Goal: Task Accomplishment & Management: Complete application form

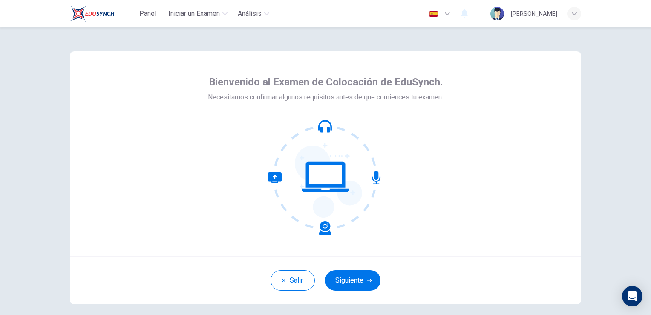
scroll to position [40, 0]
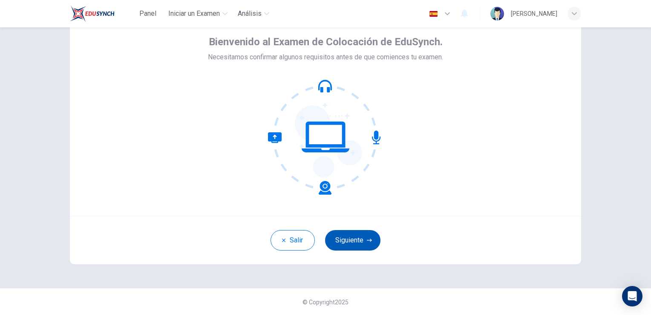
click at [355, 240] on button "Siguiente" at bounding box center [352, 240] width 55 height 20
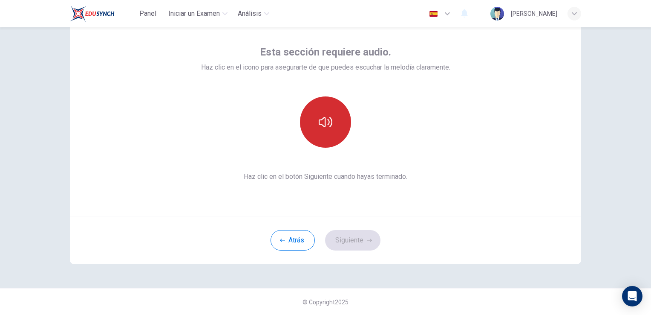
click at [326, 117] on icon "button" at bounding box center [326, 122] width 14 height 14
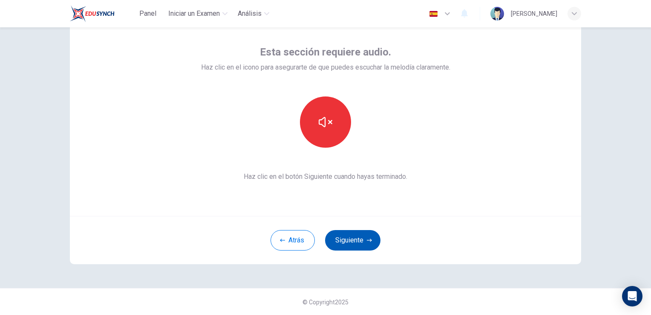
click at [354, 243] on button "Siguiente" at bounding box center [352, 240] width 55 height 20
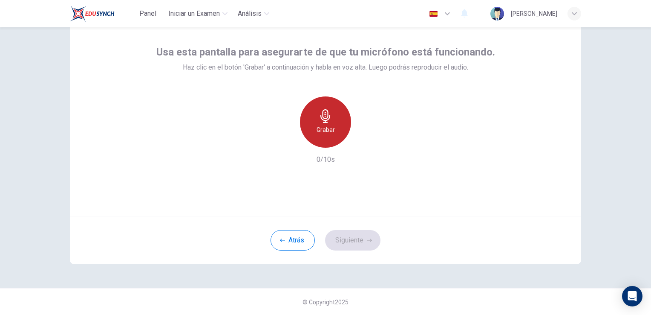
click at [321, 120] on icon "button" at bounding box center [326, 116] width 14 height 14
click at [317, 125] on h6 "Detener" at bounding box center [326, 129] width 22 height 10
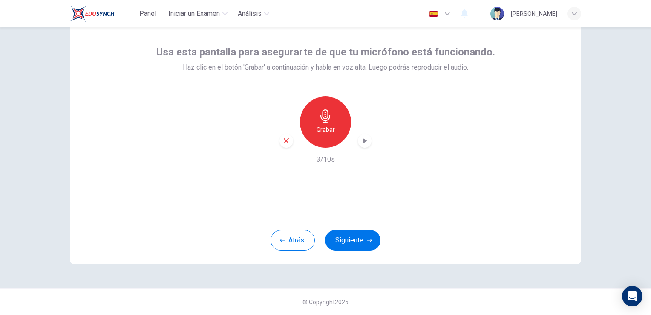
click at [361, 141] on icon "button" at bounding box center [365, 140] width 9 height 9
click at [353, 242] on button "Siguiente" at bounding box center [352, 240] width 55 height 20
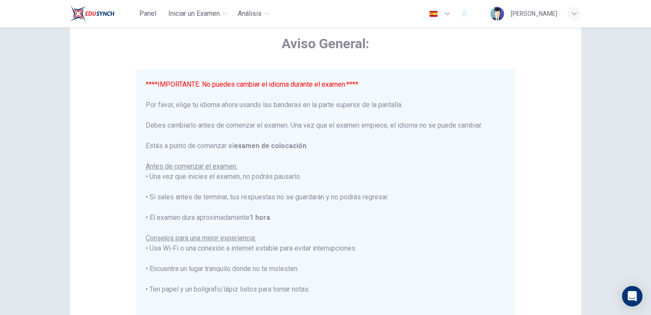
scroll to position [0, 0]
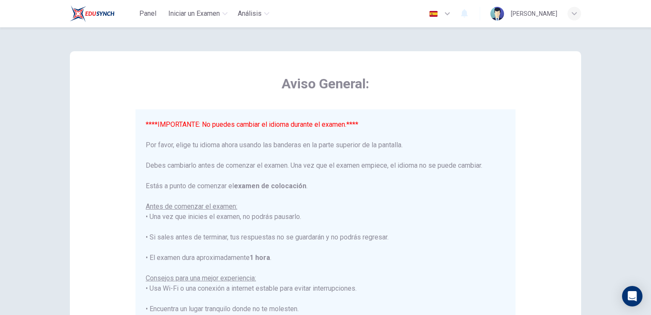
click at [438, 17] on button "button" at bounding box center [440, 13] width 31 height 17
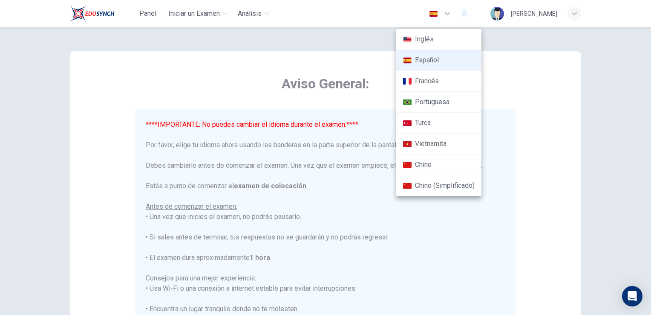
click at [530, 68] on div at bounding box center [325, 157] width 651 height 315
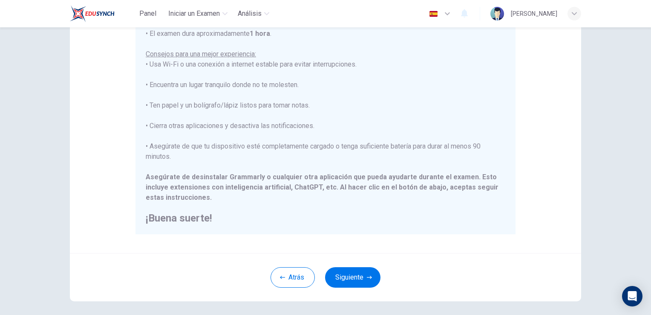
scroll to position [159, 0]
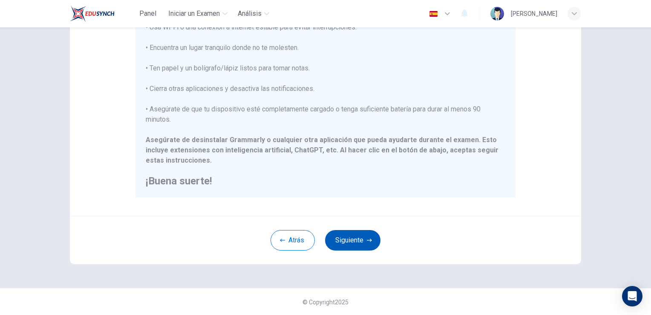
click at [343, 240] on button "Siguiente" at bounding box center [352, 240] width 55 height 20
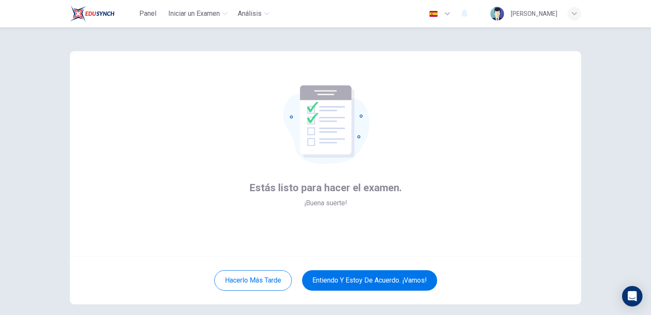
scroll to position [40, 0]
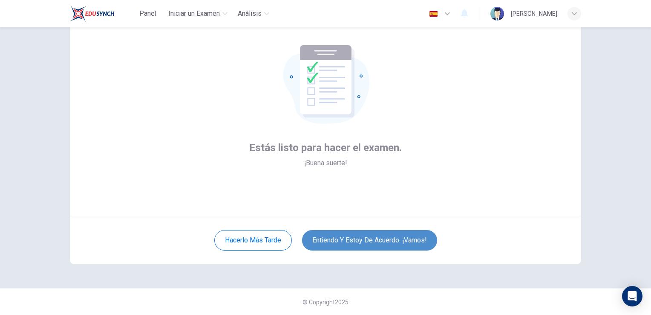
click at [362, 239] on button "Entiendo y estoy de acuerdo. ¡Vamos!" at bounding box center [369, 240] width 135 height 20
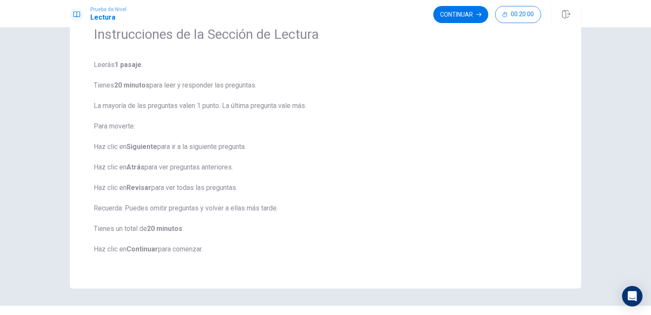
scroll to position [60, 0]
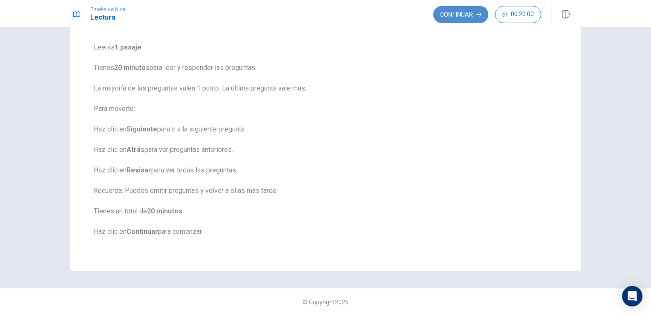
click at [457, 18] on button "Continuar" at bounding box center [461, 14] width 55 height 17
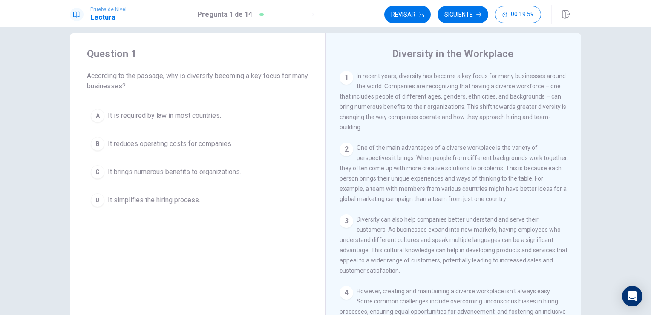
scroll to position [0, 0]
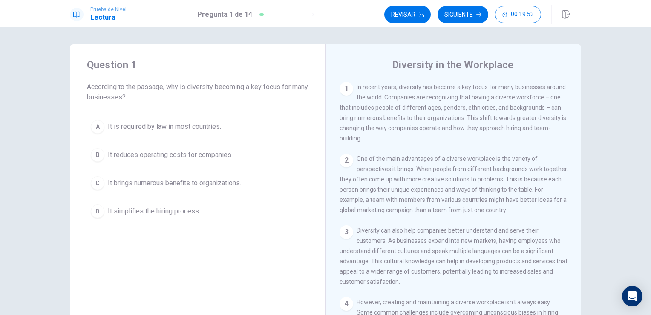
click at [346, 87] on div "1" at bounding box center [347, 89] width 14 height 14
click at [348, 163] on div "2" at bounding box center [347, 160] width 14 height 14
click at [350, 160] on div "2" at bounding box center [347, 160] width 14 height 14
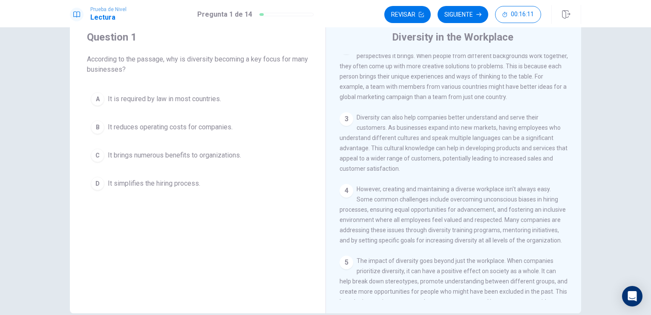
scroll to position [43, 0]
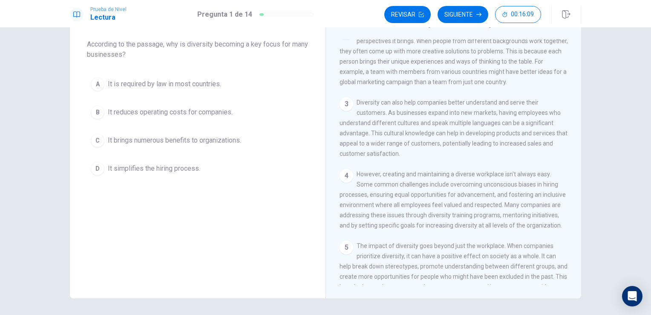
click at [110, 139] on span "It brings numerous benefits to organizations." at bounding box center [174, 140] width 133 height 10
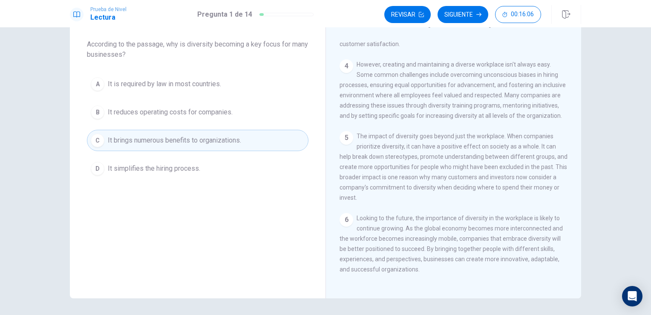
scroll to position [70, 0]
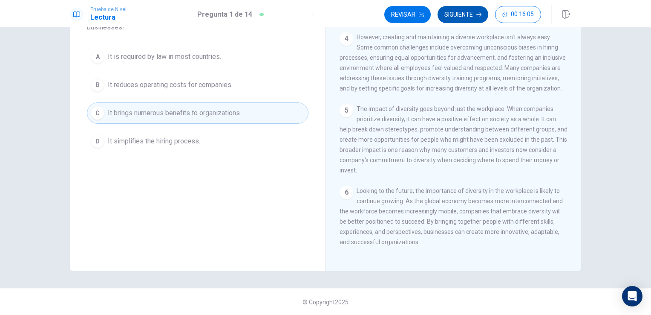
click at [467, 15] on button "Siguiente" at bounding box center [463, 14] width 51 height 17
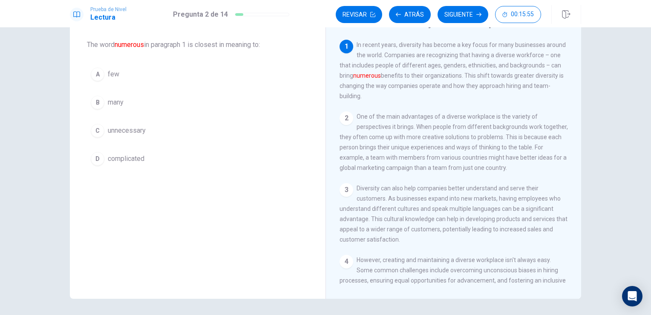
scroll to position [43, 0]
click at [98, 101] on div "B" at bounding box center [98, 102] width 14 height 14
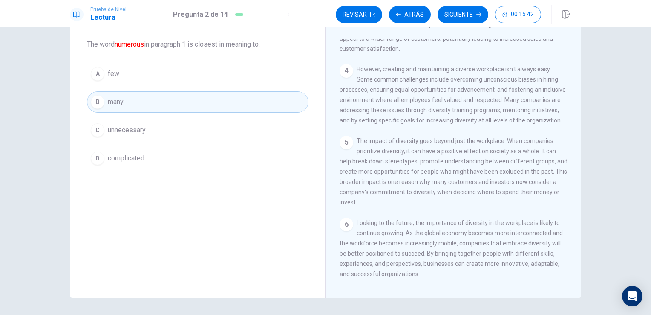
scroll to position [207, 0]
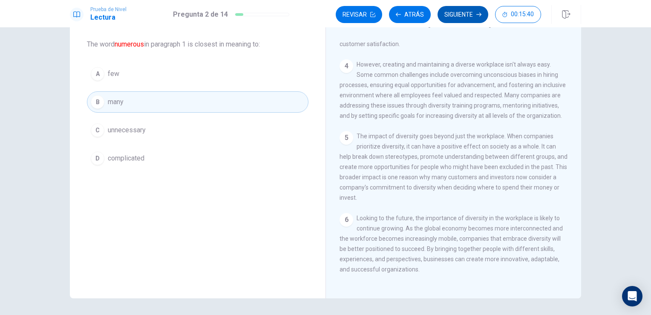
click at [461, 14] on button "Siguiente" at bounding box center [463, 14] width 51 height 17
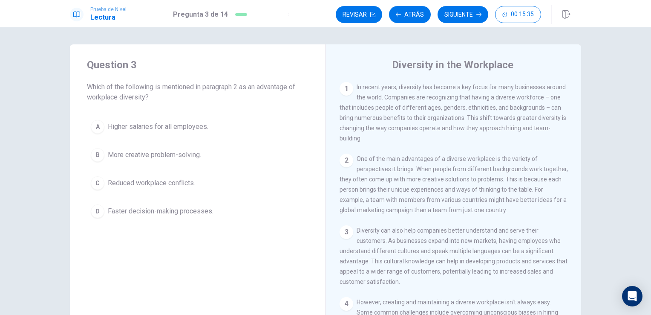
scroll to position [43, 0]
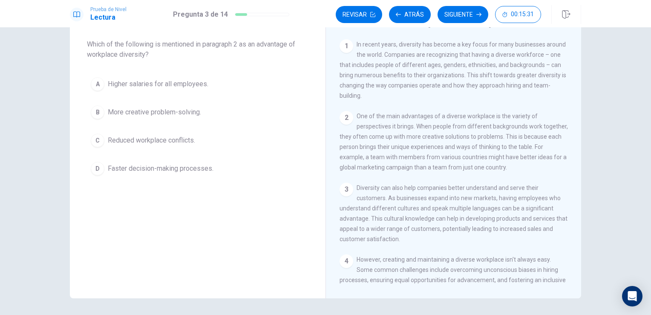
click at [174, 112] on span "More creative problem-solving." at bounding box center [154, 112] width 93 height 10
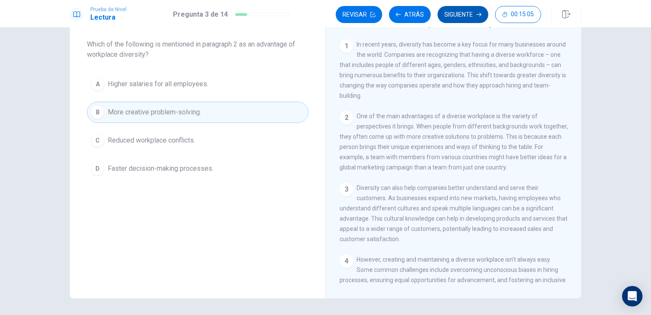
click at [460, 11] on button "Siguiente" at bounding box center [463, 14] width 51 height 17
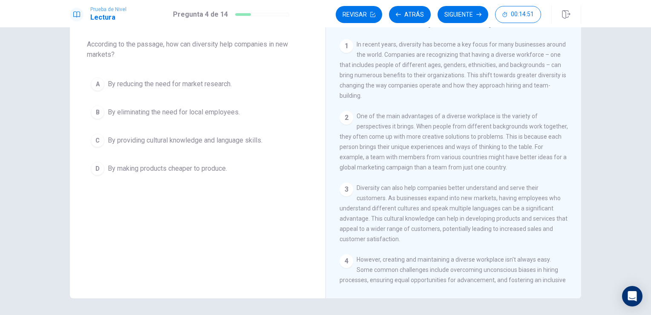
click at [185, 141] on span "By providing cultural knowledge and language skills." at bounding box center [185, 140] width 155 height 10
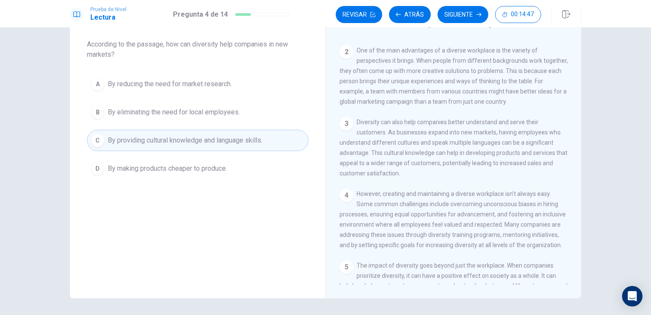
scroll to position [85, 0]
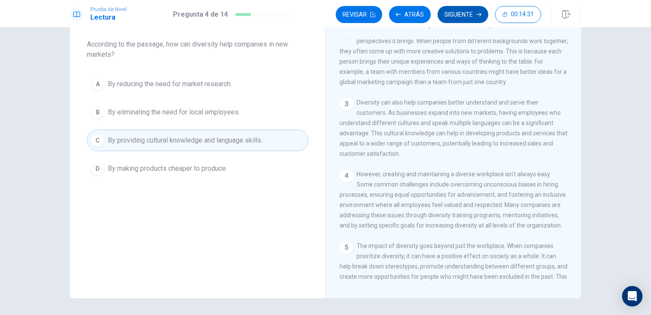
click at [455, 17] on button "Siguiente" at bounding box center [463, 14] width 51 height 17
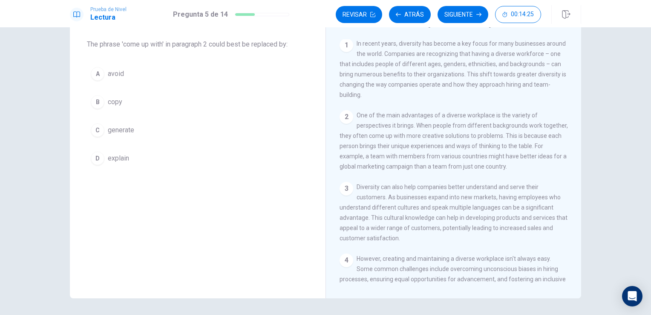
scroll to position [0, 0]
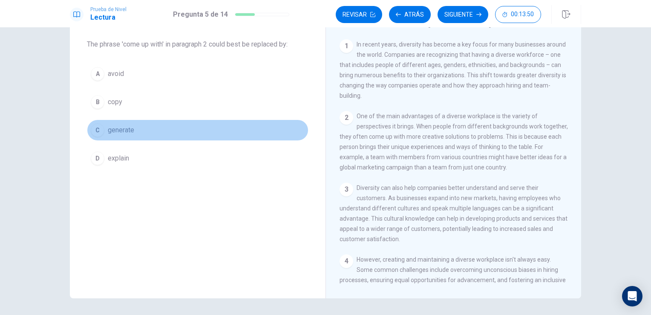
click at [98, 129] on div "C" at bounding box center [98, 130] width 14 height 14
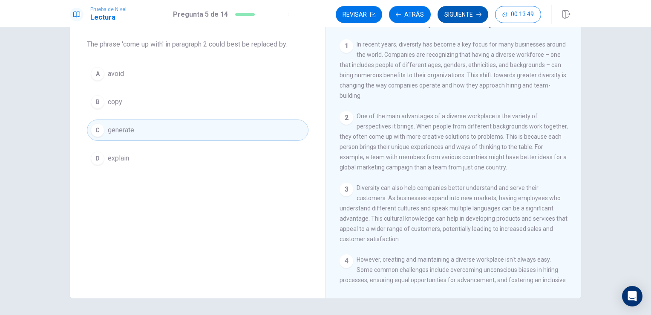
click at [447, 12] on button "Siguiente" at bounding box center [463, 14] width 51 height 17
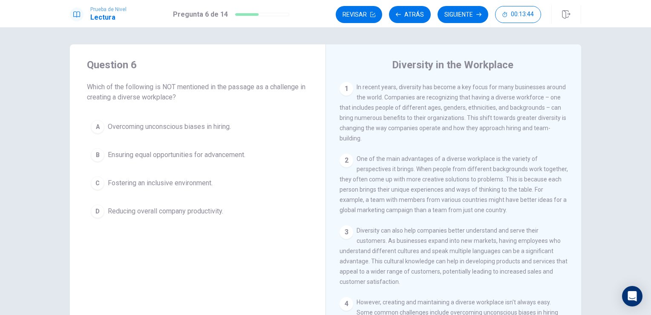
scroll to position [43, 0]
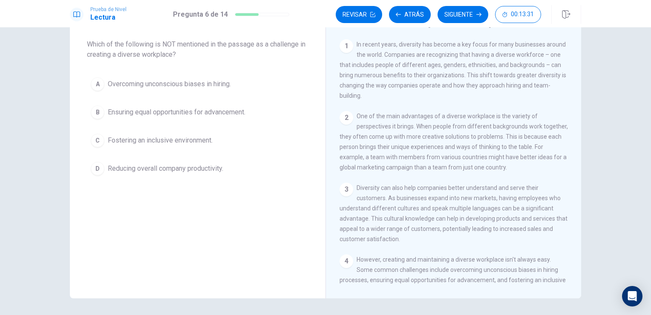
click at [162, 168] on span "Reducing overall company productivity." at bounding box center [166, 168] width 116 height 10
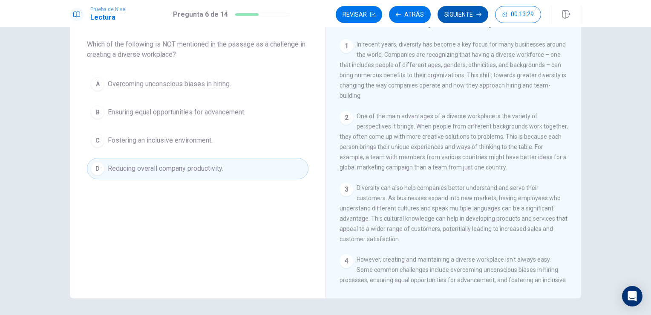
click at [451, 14] on button "Siguiente" at bounding box center [463, 14] width 51 height 17
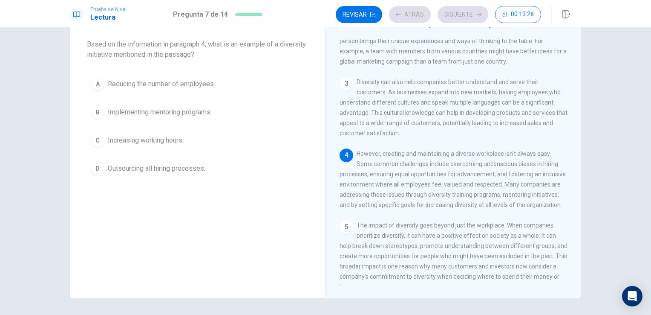
scroll to position [124, 0]
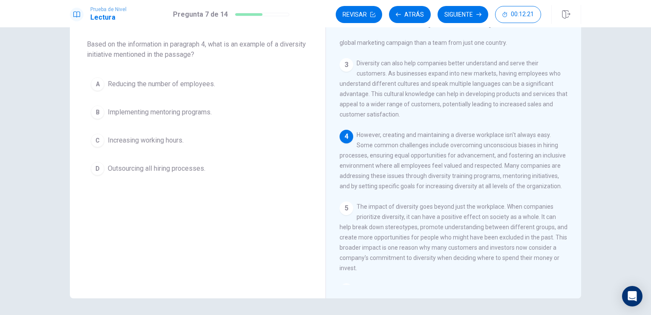
click at [151, 168] on span "Outsourcing all hiring processes." at bounding box center [157, 168] width 98 height 10
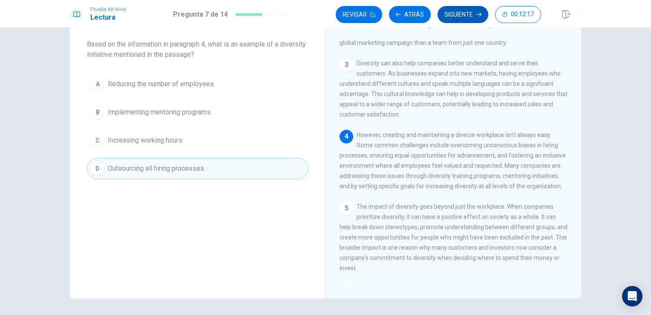
click at [452, 15] on button "Siguiente" at bounding box center [463, 14] width 51 height 17
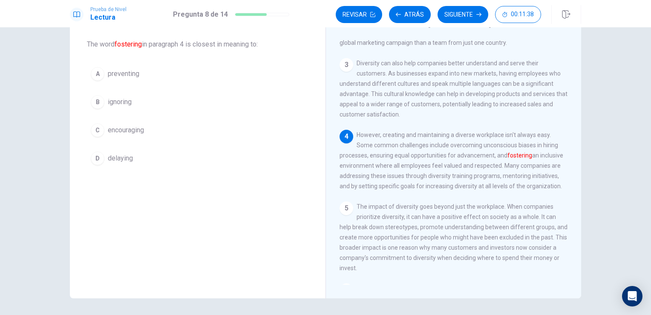
drag, startPoint x: 141, startPoint y: 43, endPoint x: 114, endPoint y: 45, distance: 26.9
click at [116, 44] on font "fostering" at bounding box center [128, 44] width 27 height 8
drag, startPoint x: 114, startPoint y: 45, endPoint x: 150, endPoint y: 42, distance: 36.8
click at [131, 45] on span "The word fostering in paragraph 4 is closest in meaning to:" at bounding box center [198, 44] width 222 height 10
click at [96, 130] on div "C" at bounding box center [98, 130] width 14 height 14
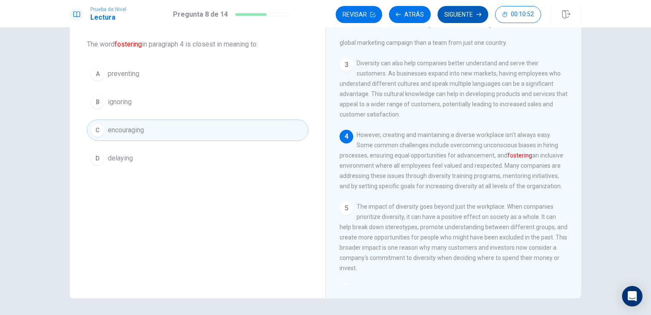
click at [460, 18] on button "Siguiente" at bounding box center [463, 14] width 51 height 17
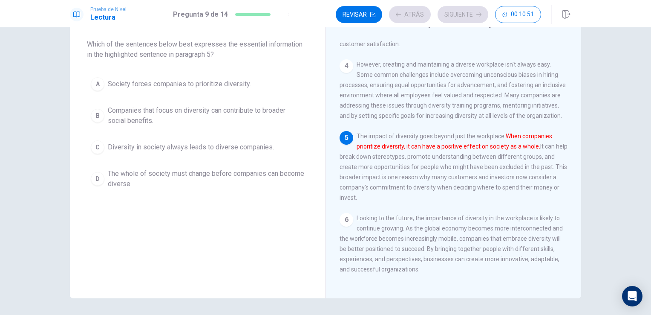
scroll to position [207, 0]
click at [147, 111] on span "Companies that focus on diversity can contribute to broader social benefits." at bounding box center [206, 115] width 197 height 20
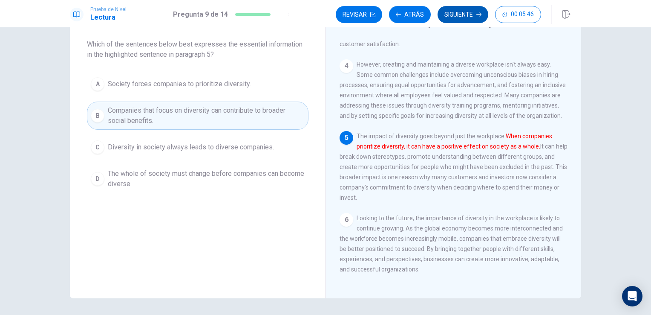
click at [460, 15] on button "Siguiente" at bounding box center [463, 14] width 51 height 17
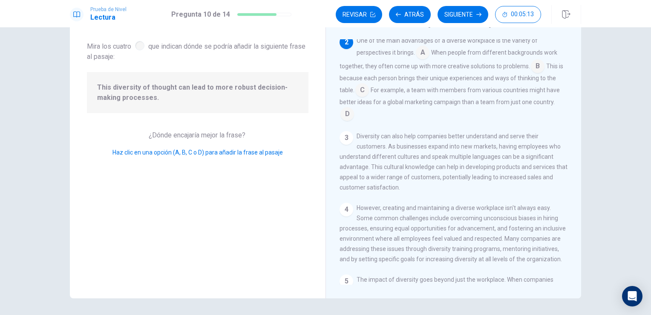
scroll to position [31, 0]
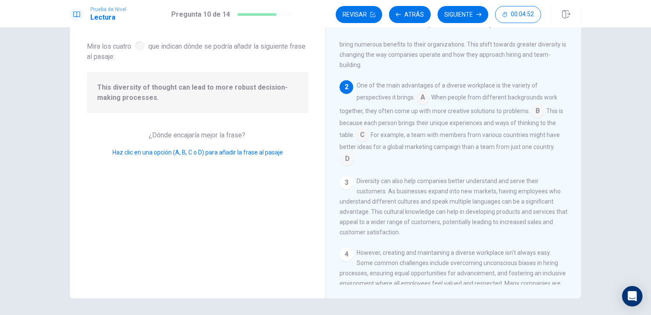
click at [348, 161] on input at bounding box center [348, 160] width 14 height 14
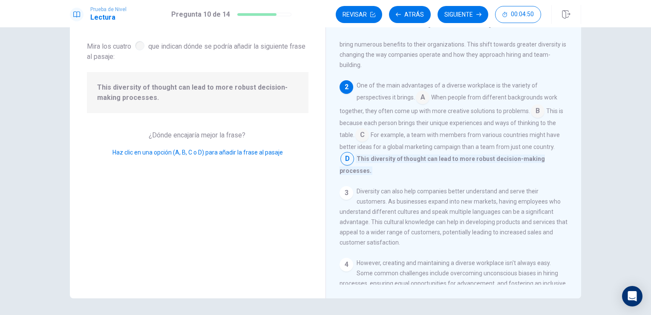
click at [366, 139] on input at bounding box center [363, 136] width 14 height 14
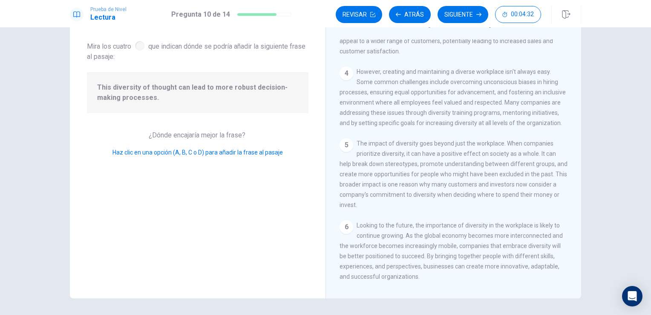
scroll to position [239, 0]
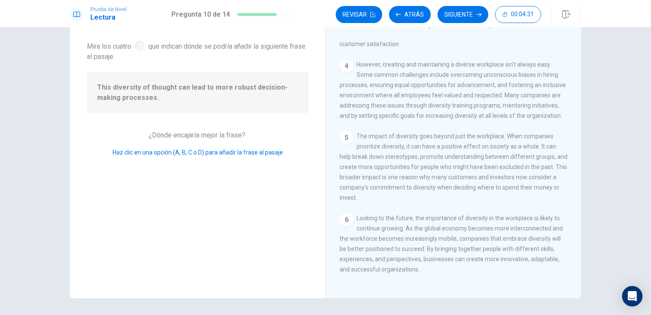
click at [461, 16] on button "Siguiente" at bounding box center [463, 14] width 51 height 17
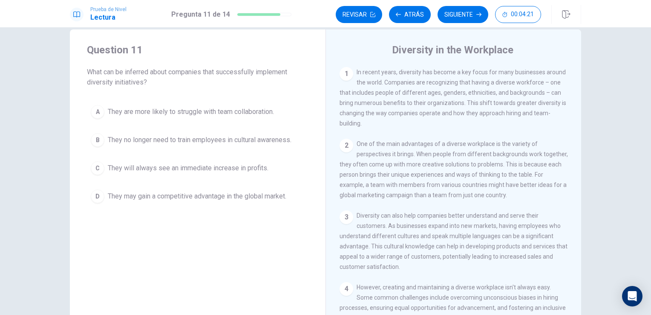
scroll to position [0, 0]
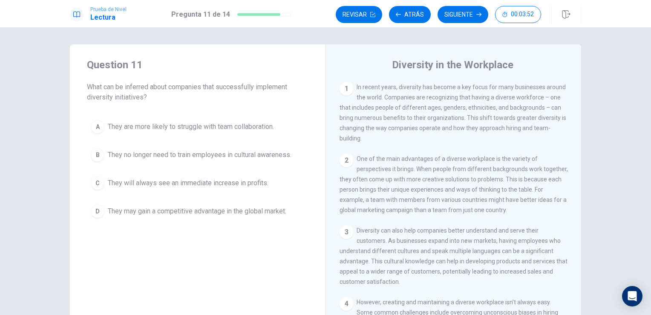
click at [211, 126] on span "They are more likely to struggle with team collaboration." at bounding box center [191, 126] width 166 height 10
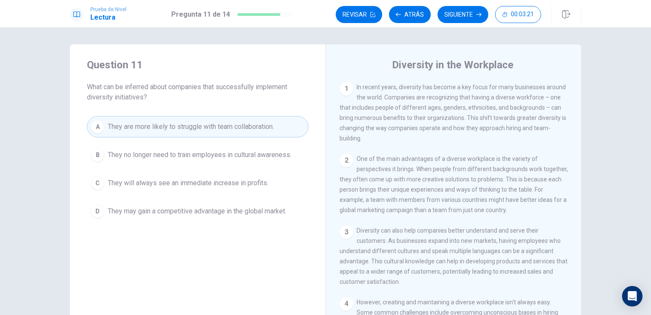
click at [198, 185] on span "They will always see an immediate increase in profits." at bounding box center [188, 183] width 161 height 10
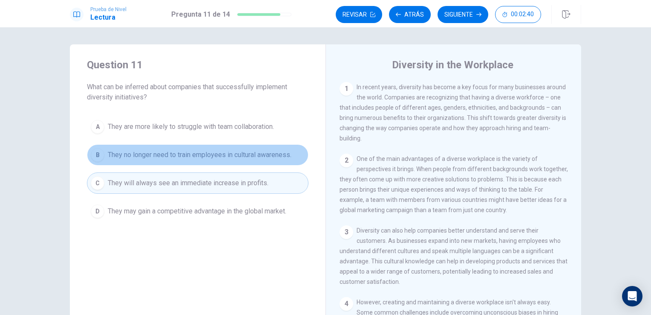
click at [152, 155] on span "They no longer need to train employees in cultural awareness." at bounding box center [200, 155] width 184 height 10
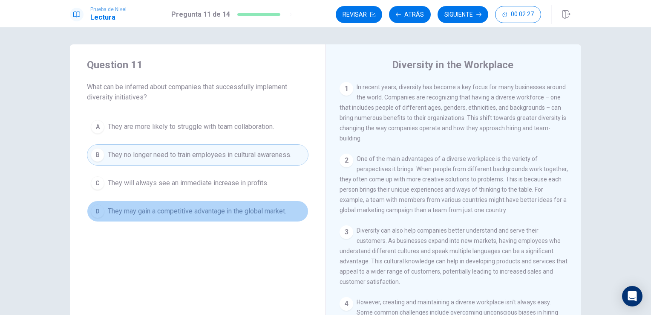
click at [149, 212] on span "They may gain a competitive advantage in the global market." at bounding box center [197, 211] width 179 height 10
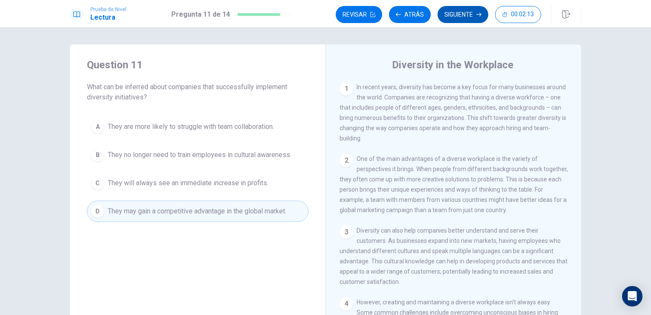
click at [458, 18] on button "Siguiente" at bounding box center [463, 14] width 51 height 17
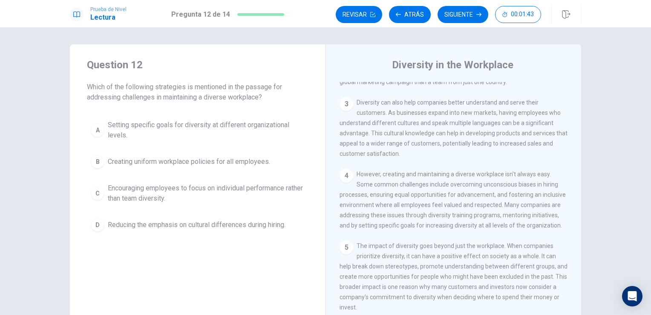
click at [177, 126] on span "Setting specific goals for diversity at different organizational levels." at bounding box center [206, 130] width 197 height 20
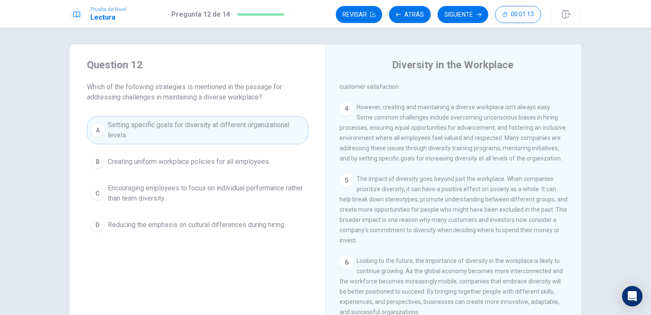
scroll to position [207, 0]
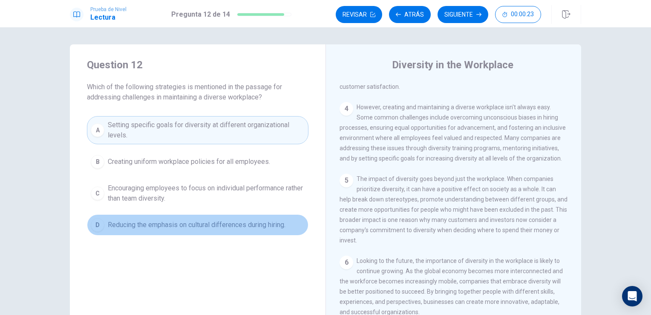
click at [159, 227] on span "Reducing the emphasis on cultural differences during hiring." at bounding box center [197, 225] width 178 height 10
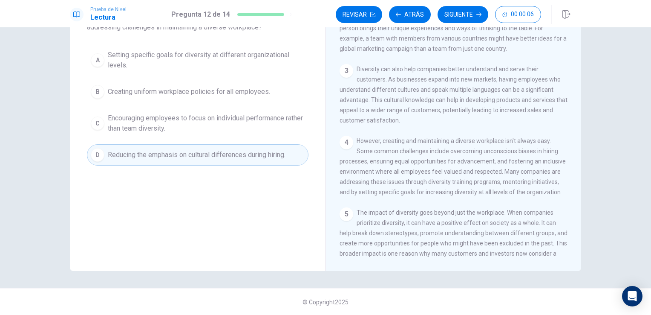
scroll to position [37, 0]
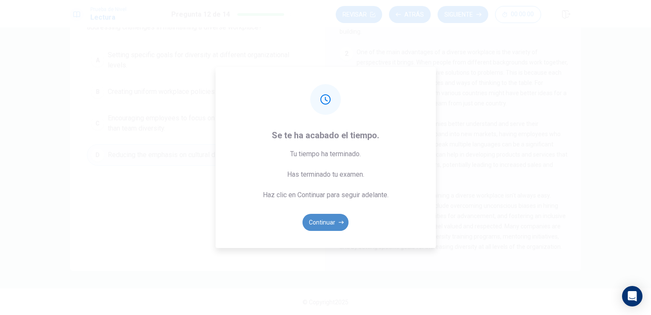
click at [332, 223] on button "Continuar" at bounding box center [326, 222] width 46 height 17
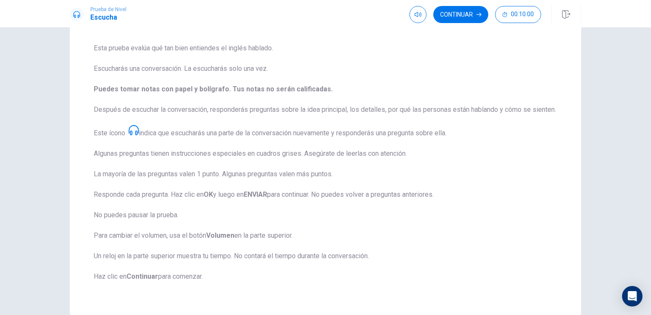
scroll to position [0, 0]
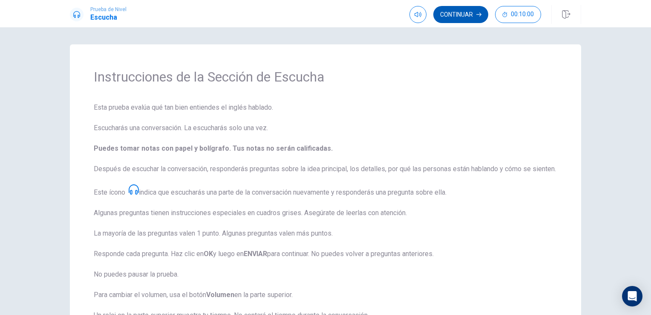
click at [460, 14] on button "Continuar" at bounding box center [461, 14] width 55 height 17
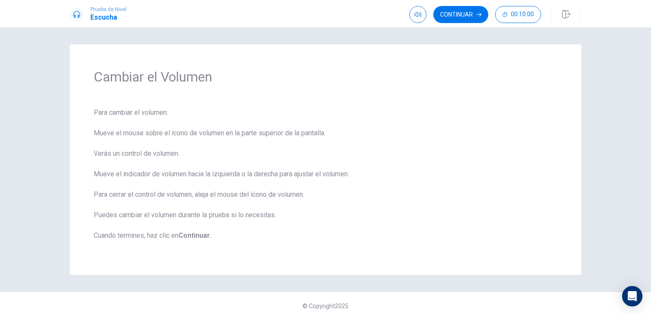
click at [466, 18] on button "Continuar" at bounding box center [461, 14] width 55 height 17
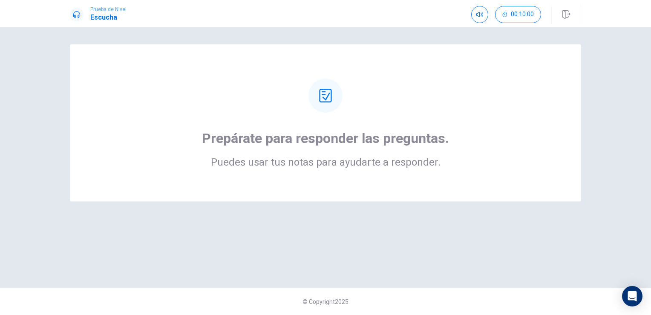
click at [342, 157] on h2 "Puedes usar tus notas para ayudarte a responder." at bounding box center [325, 162] width 247 height 10
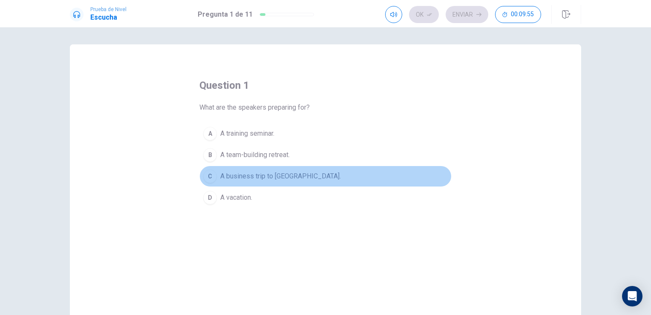
click at [207, 179] on div "C" at bounding box center [210, 176] width 14 height 14
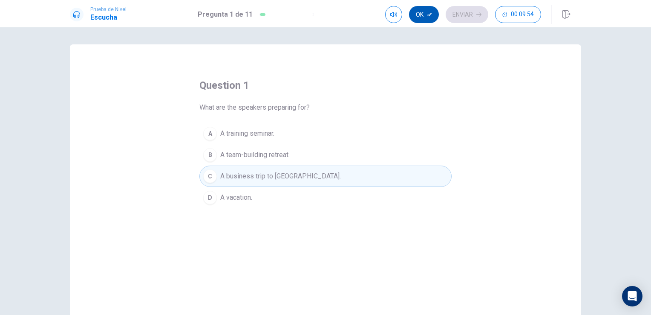
click at [428, 12] on icon "button" at bounding box center [429, 14] width 5 height 5
click at [460, 16] on button "Enviar" at bounding box center [467, 14] width 43 height 17
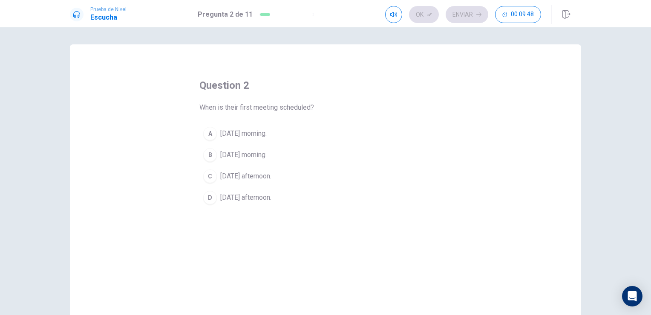
click at [212, 154] on div "B" at bounding box center [210, 155] width 14 height 14
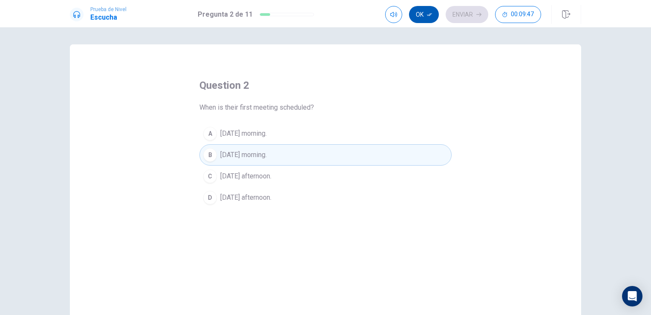
drag, startPoint x: 425, startPoint y: 11, endPoint x: 443, endPoint y: 12, distance: 17.9
click at [425, 11] on button "Ok" at bounding box center [424, 14] width 30 height 17
click at [468, 12] on button "Enviar" at bounding box center [467, 14] width 43 height 17
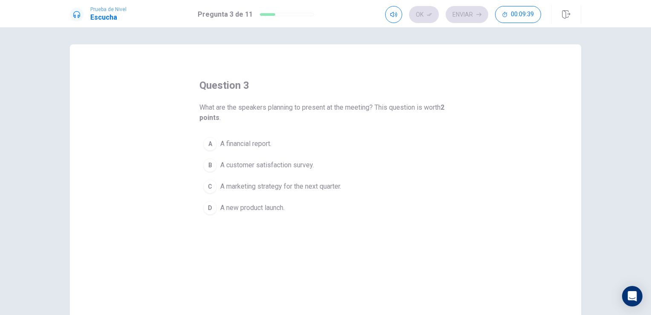
click at [222, 187] on span "A marketing strategy for the next quarter." at bounding box center [280, 186] width 121 height 10
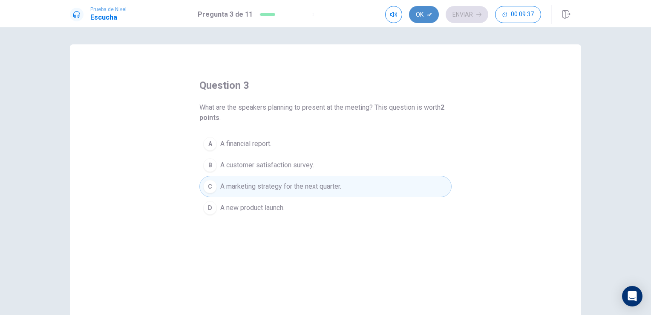
click at [426, 9] on button "Ok" at bounding box center [424, 14] width 30 height 17
click at [465, 11] on button "Enviar" at bounding box center [467, 14] width 43 height 17
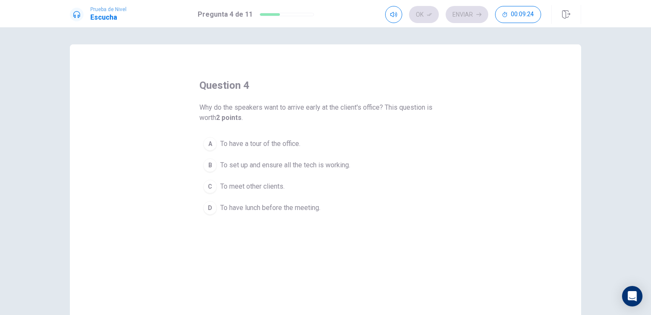
click at [252, 185] on span "To meet other clients." at bounding box center [252, 186] width 64 height 10
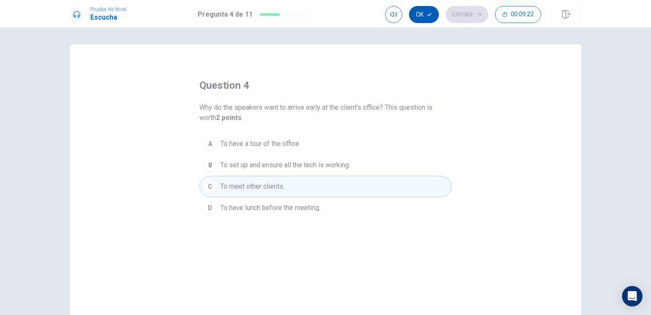
click at [421, 13] on button "Ok" at bounding box center [424, 14] width 30 height 17
click at [466, 17] on button "Enviar" at bounding box center [467, 14] width 43 height 17
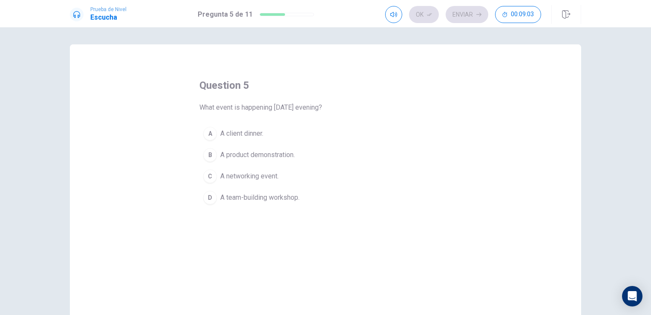
click at [242, 153] on span "A product demonstration." at bounding box center [257, 155] width 75 height 10
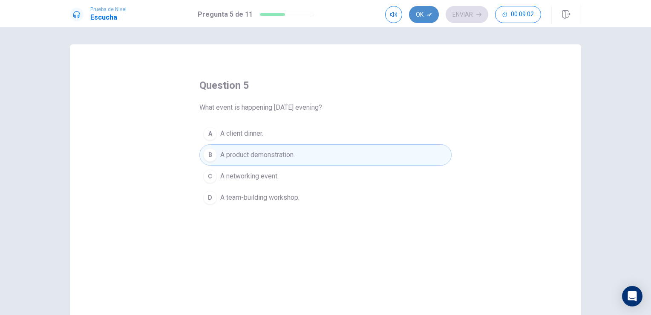
click at [426, 14] on button "Ok" at bounding box center [424, 14] width 30 height 17
click at [470, 13] on button "Enviar" at bounding box center [467, 14] width 43 height 17
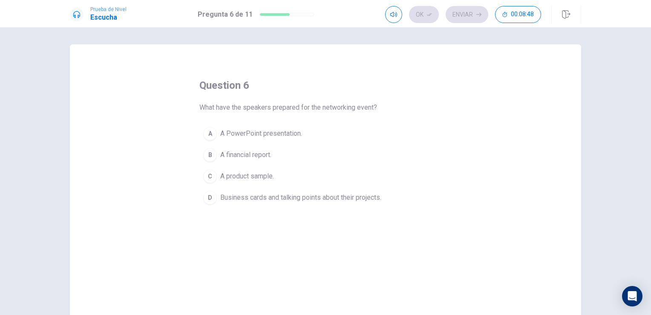
click at [208, 156] on div "B" at bounding box center [210, 155] width 14 height 14
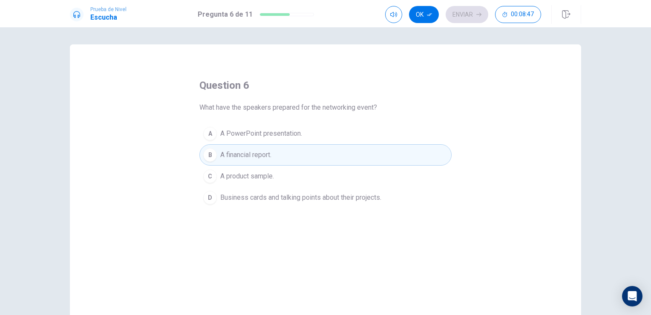
click at [261, 129] on span "A PowerPoint presentation." at bounding box center [261, 133] width 82 height 10
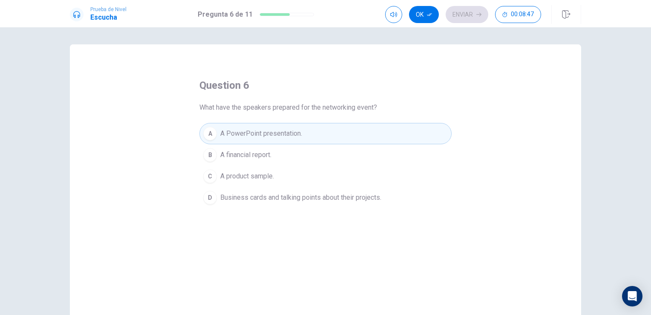
click at [424, 9] on button "Ok" at bounding box center [424, 14] width 30 height 17
click at [472, 17] on button "Enviar" at bounding box center [467, 14] width 43 height 17
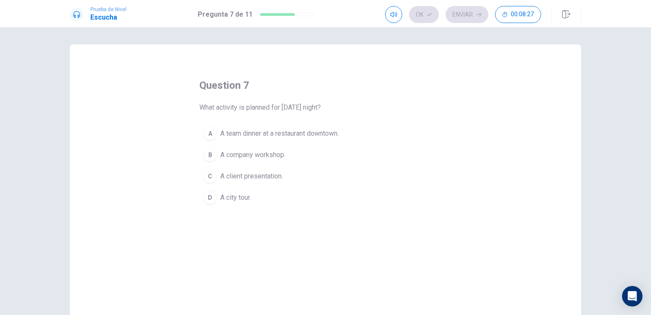
click at [292, 136] on span "A team dinner at a restaurant downtown." at bounding box center [279, 133] width 119 height 10
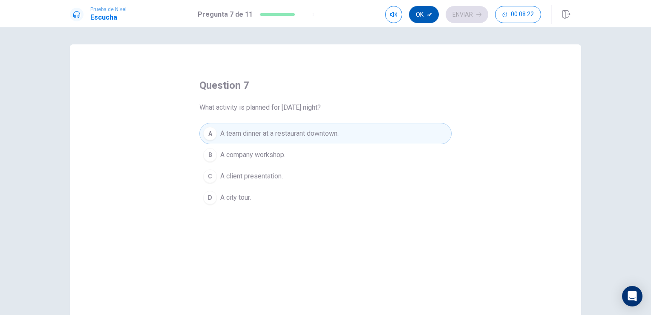
click at [422, 12] on button "Ok" at bounding box center [424, 14] width 30 height 17
click at [241, 195] on span "A city tour." at bounding box center [235, 197] width 31 height 10
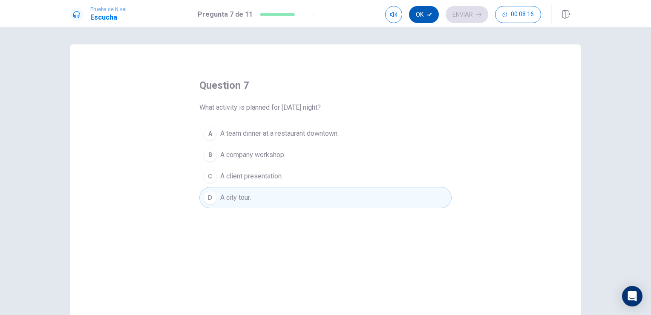
click at [424, 20] on button "Ok" at bounding box center [424, 14] width 30 height 17
click at [462, 11] on button "Enviar" at bounding box center [467, 14] width 43 height 17
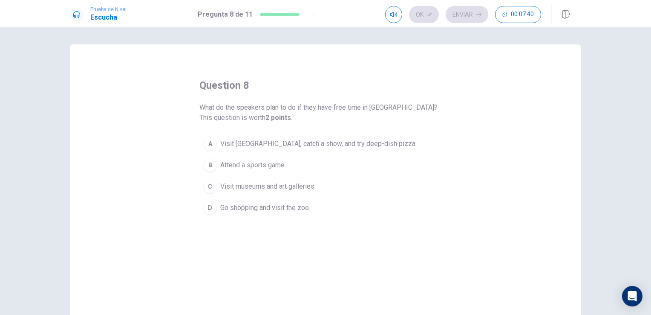
click at [228, 184] on span "Visit museums and art galleries." at bounding box center [267, 186] width 95 height 10
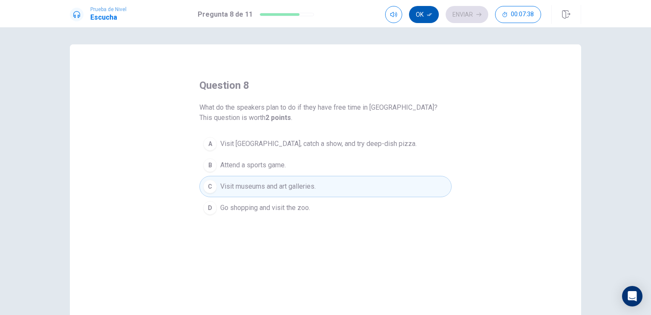
click at [425, 13] on button "Ok" at bounding box center [424, 14] width 30 height 17
click at [465, 16] on button "Enviar" at bounding box center [467, 14] width 43 height 17
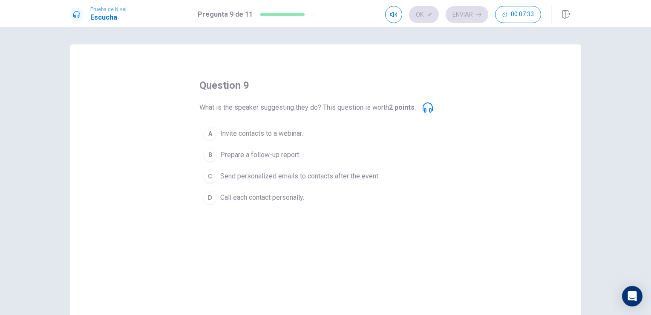
click at [255, 176] on span "Send personalized emails to contacts after the event." at bounding box center [299, 176] width 159 height 10
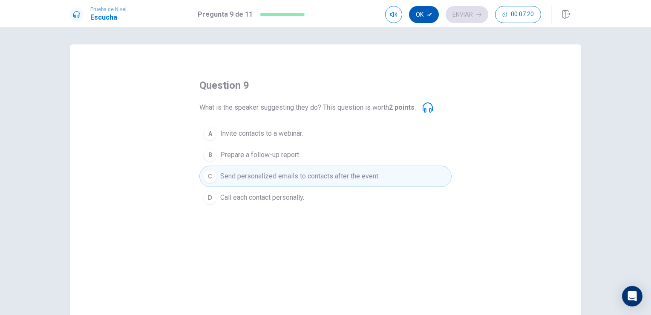
click at [421, 13] on button "Ok" at bounding box center [424, 14] width 30 height 17
click at [465, 16] on button "Enviar" at bounding box center [467, 14] width 43 height 17
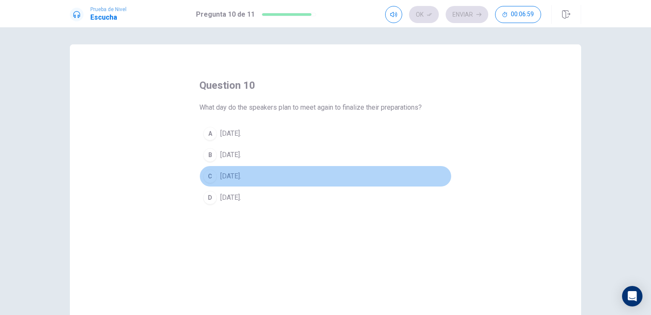
click at [208, 179] on div "C" at bounding box center [210, 176] width 14 height 14
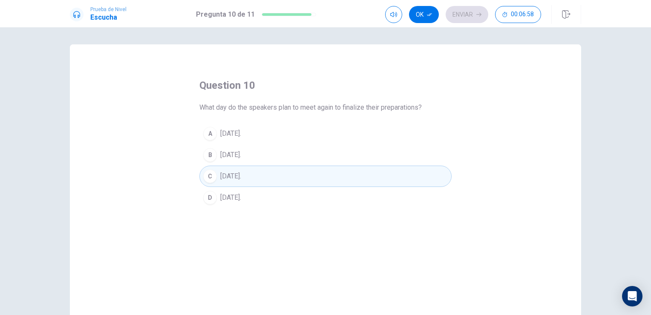
click at [211, 154] on div "B" at bounding box center [210, 155] width 14 height 14
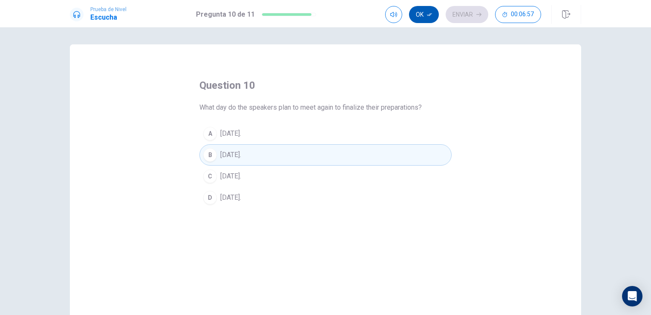
click at [427, 16] on icon "button" at bounding box center [429, 14] width 5 height 5
click at [468, 15] on button "Enviar" at bounding box center [467, 14] width 43 height 17
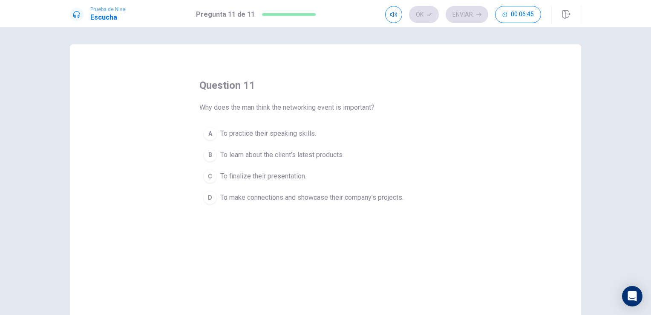
click at [295, 199] on span "To make connections and showcase their company’s projects." at bounding box center [311, 197] width 183 height 10
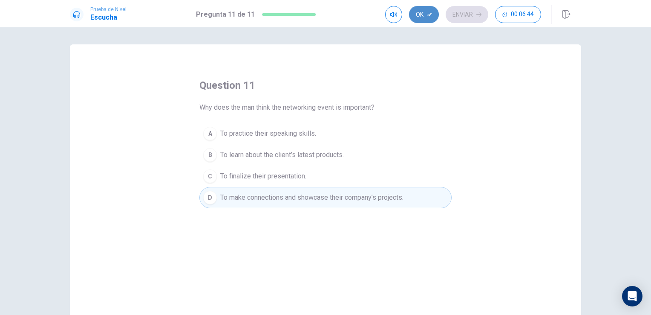
click at [422, 21] on button "Ok" at bounding box center [424, 14] width 30 height 17
click at [463, 16] on button "Enviar" at bounding box center [467, 14] width 43 height 17
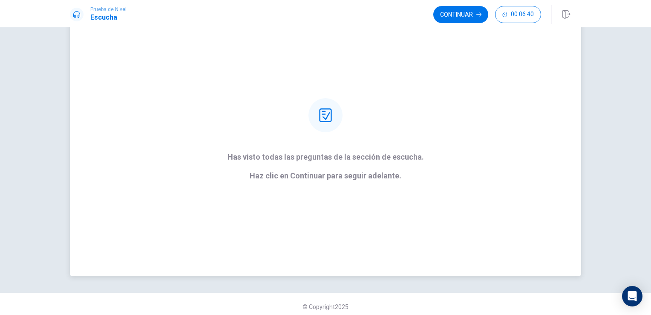
scroll to position [46, 0]
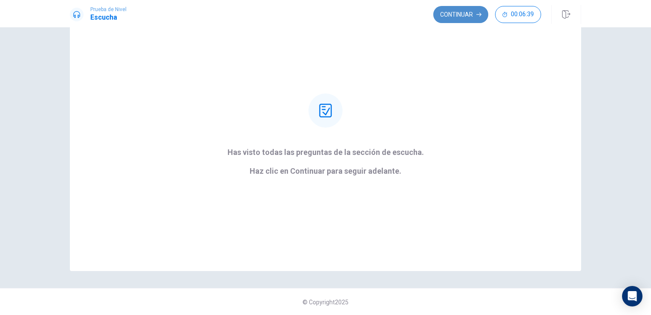
click at [462, 19] on button "Continuar" at bounding box center [461, 14] width 55 height 17
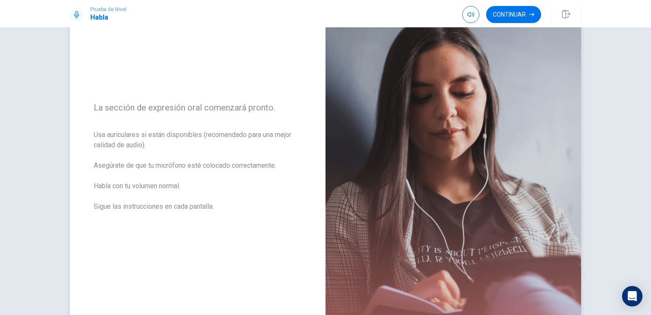
scroll to position [89, 0]
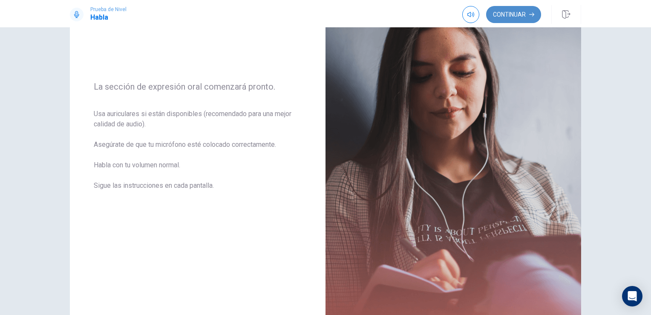
click at [516, 12] on button "Continuar" at bounding box center [513, 14] width 55 height 17
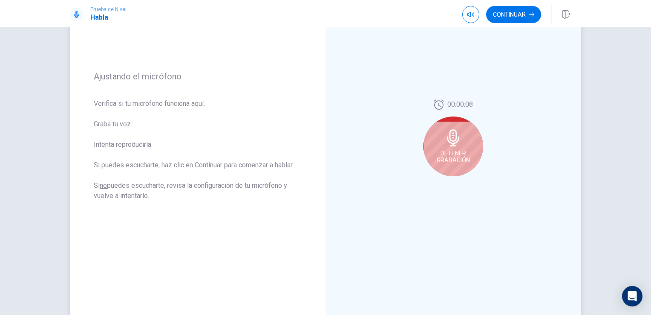
click at [454, 147] on div "Detener Grabación" at bounding box center [454, 146] width 60 height 60
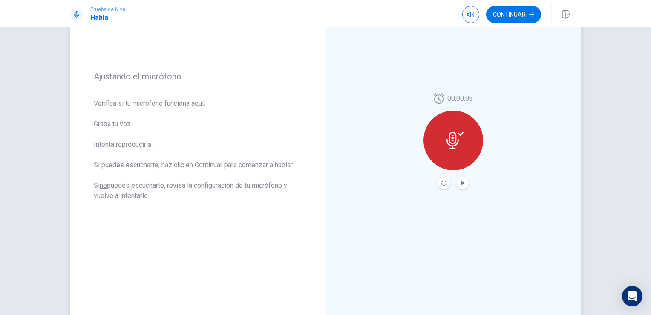
click at [457, 185] on button "Play Audio" at bounding box center [463, 183] width 12 height 12
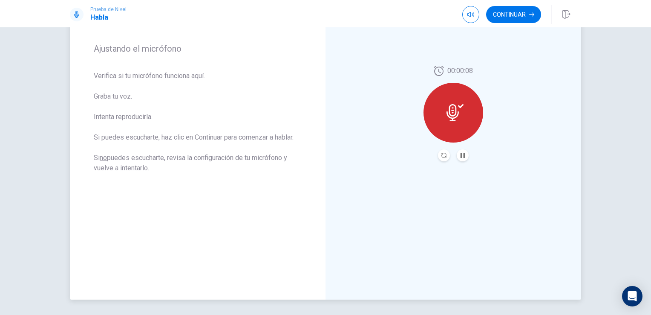
scroll to position [132, 0]
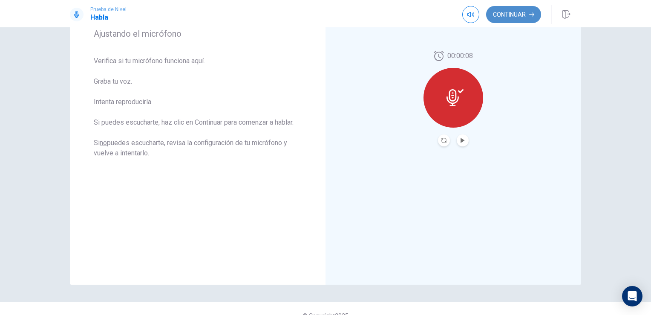
click at [506, 13] on button "Continuar" at bounding box center [513, 14] width 55 height 17
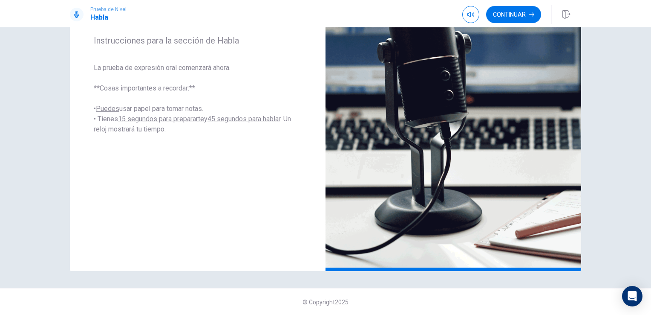
click at [523, 15] on button "Continuar" at bounding box center [513, 14] width 55 height 17
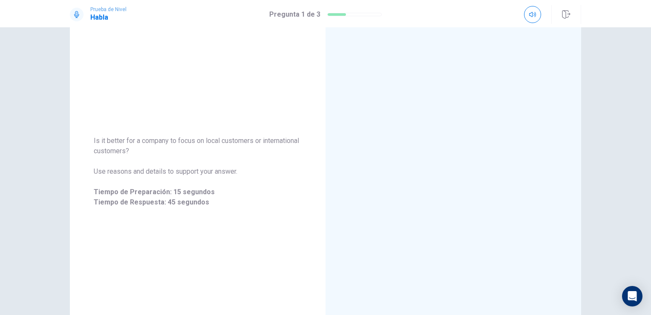
scroll to position [145, 0]
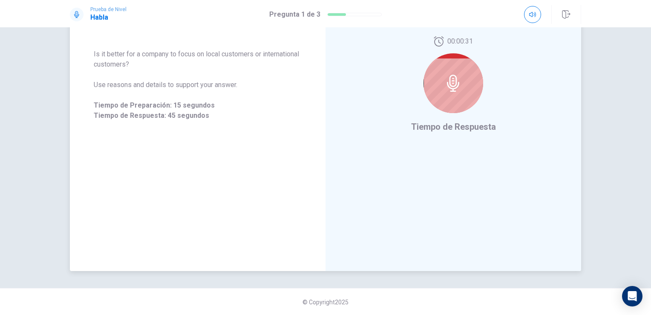
click at [449, 78] on icon at bounding box center [453, 83] width 17 height 17
click at [458, 81] on icon at bounding box center [453, 83] width 17 height 17
click at [435, 116] on div "00:00:28" at bounding box center [454, 78] width 60 height 84
click at [453, 93] on div at bounding box center [454, 83] width 60 height 60
click at [532, 16] on icon "button" at bounding box center [532, 14] width 7 height 7
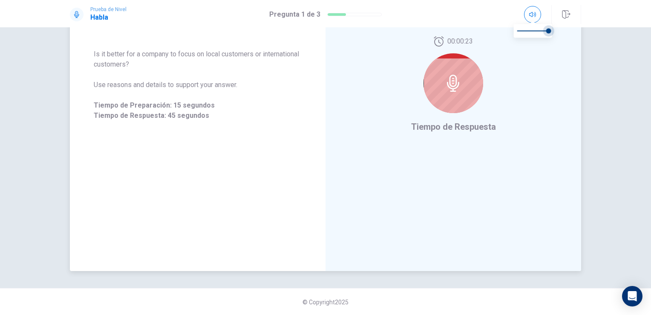
drag, startPoint x: 548, startPoint y: 31, endPoint x: 485, endPoint y: 69, distance: 74.0
click at [552, 32] on span at bounding box center [548, 30] width 5 height 5
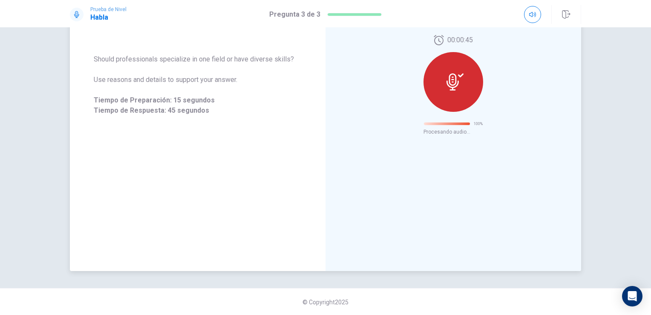
scroll to position [0, 0]
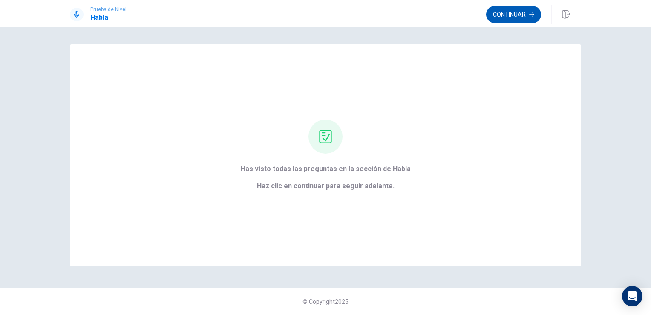
click at [511, 14] on button "Continuar" at bounding box center [513, 14] width 55 height 17
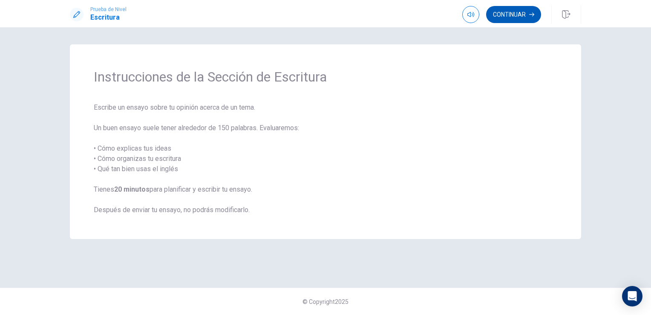
click at [510, 16] on button "Continuar" at bounding box center [513, 14] width 55 height 17
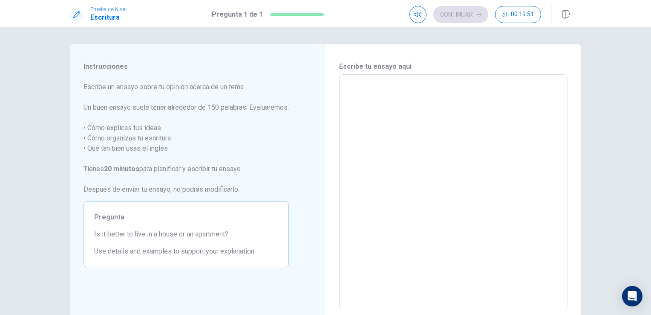
click at [383, 96] on textarea at bounding box center [453, 192] width 217 height 222
type textarea "L"
type textarea "x"
type textarea "H"
type textarea "x"
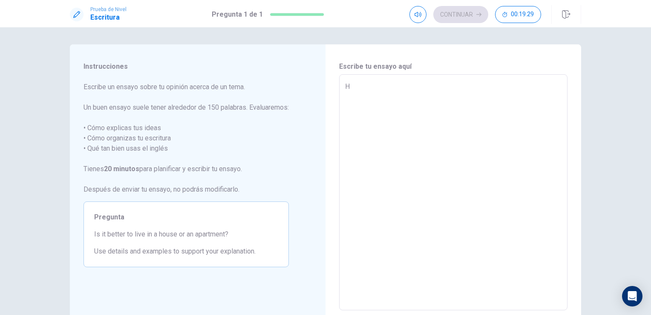
type textarea "Hi"
type textarea "x"
type textarea "Hi,"
type textarea "x"
type textarea "Hi,"
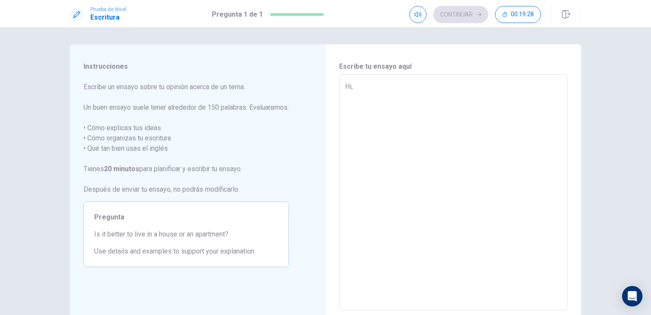
type textarea "x"
type textarea "Hi, l"
type textarea "x"
type textarea "Hi, li"
type textarea "x"
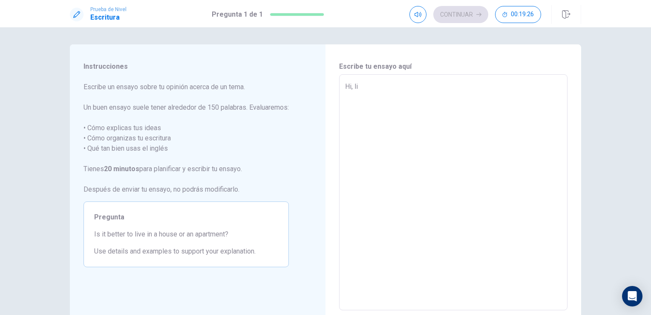
type textarea "Hi, lie"
type textarea "x"
type textarea "Hi, lie"
type textarea "x"
type textarea "Hi, lie i"
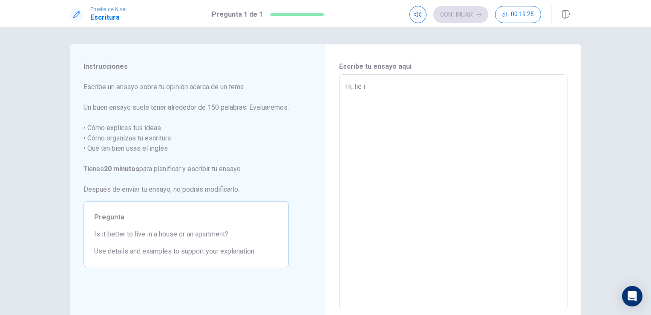
type textarea "x"
type textarea "Hi, lie in"
type textarea "x"
type textarea "Hi, lie in"
type textarea "x"
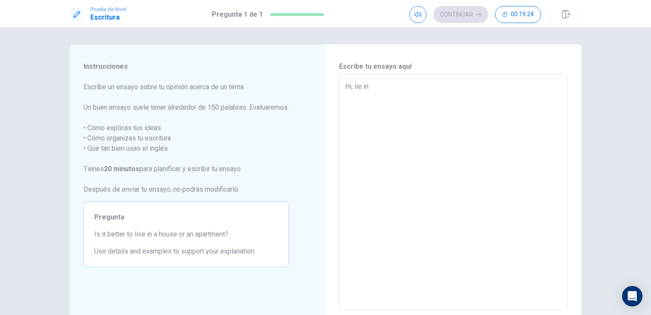
type textarea "Hi, lie in a"
type textarea "x"
type textarea "Hi, lie in a"
type textarea "x"
type textarea "Hi, lie in a o"
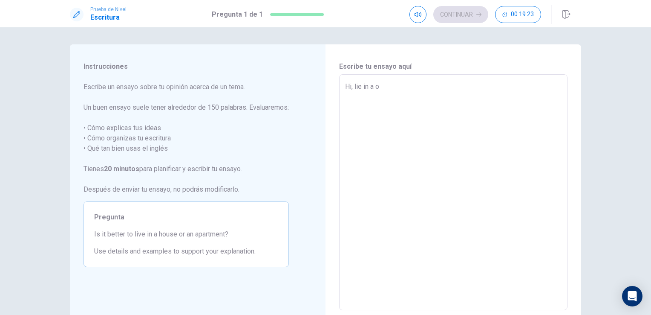
type textarea "x"
type textarea "Hi, lie in a"
type textarea "x"
type textarea "Hi, lie in a h"
type textarea "x"
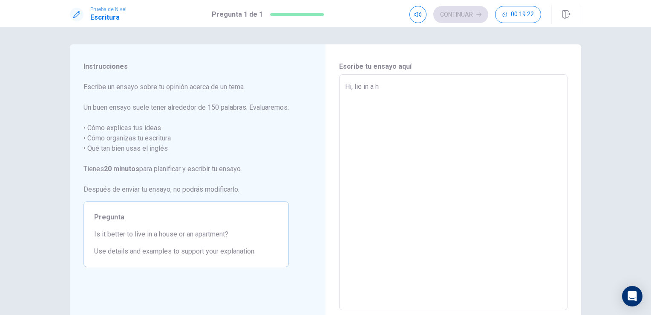
type textarea "Hi, lie in a ho"
type textarea "x"
type textarea "Hi, lie in a hou"
type textarea "x"
type textarea "Hi, lie in a hous"
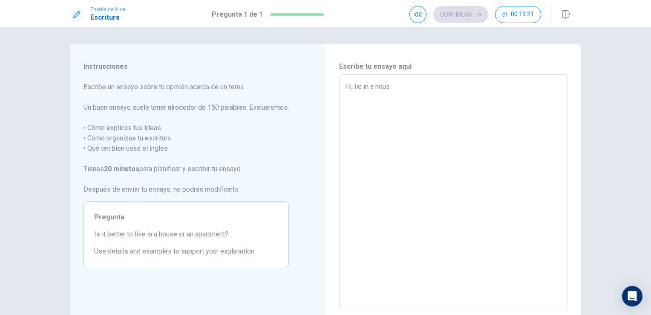
type textarea "x"
type textarea "Hi, lie in a housa"
type textarea "x"
type textarea "Hi, lie in a housa"
type textarea "x"
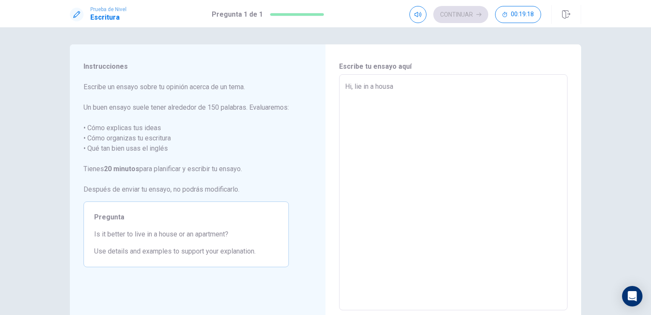
type textarea "Hi, lie in a housa i"
type textarea "x"
type textarea "Hi, lie in a housa is"
type textarea "x"
type textarea "Hi, lie in a housa is"
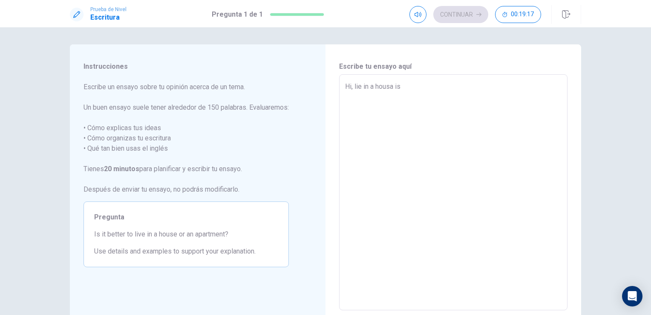
type textarea "x"
type textarea "Hi, lie in a housa is a"
type textarea "x"
type textarea "Hi, lie in a housa is a"
type textarea "x"
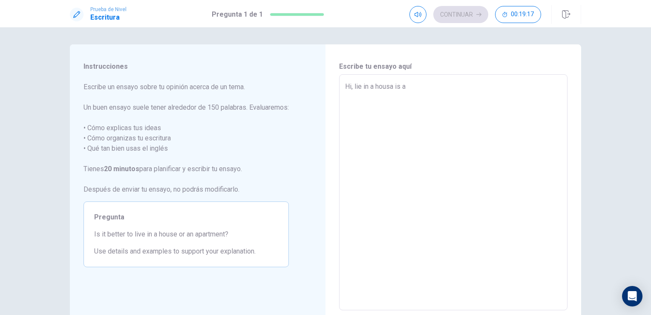
type textarea "Hi, lie in a housa is a l"
type textarea "x"
type textarea "Hi, lie in a housa is a li"
type textarea "x"
type textarea "Hi, lie in a housa is a lit"
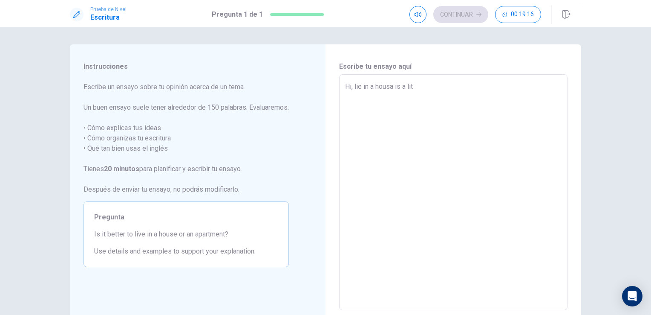
type textarea "x"
type textarea "Hi, lie in a housa is a litt"
type textarea "x"
type textarea "Hi, lie in a housa is a litte"
type textarea "x"
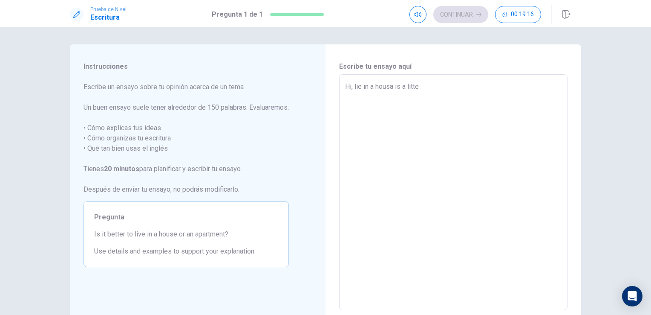
type textarea "Hi, lie in a housa is a litter"
type textarea "x"
type textarea "Hi, lie in a housa is a litte"
type textarea "x"
type textarea "Hi, lie in a housa is a litt"
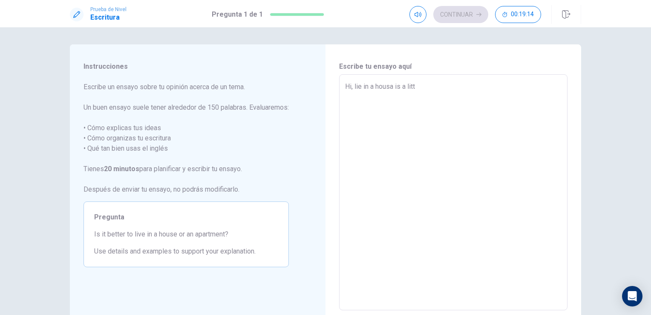
type textarea "x"
type textarea "Hi, lie in a housa is a lit"
type textarea "x"
type textarea "Hi, lie in a housa is a litl"
type textarea "x"
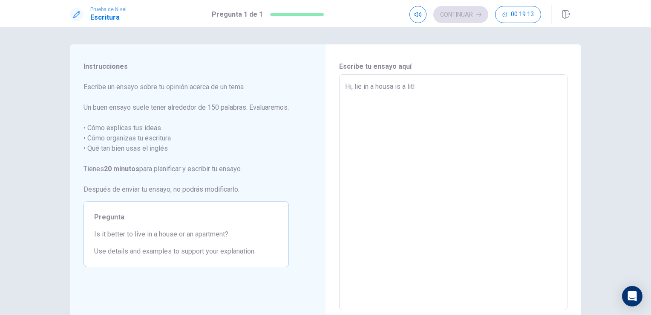
type textarea "Hi, lie in a housa is a litle"
type textarea "x"
type textarea "Hi, lie in a housa is a litl"
type textarea "x"
type textarea "Hi, lie in a housa is a lit"
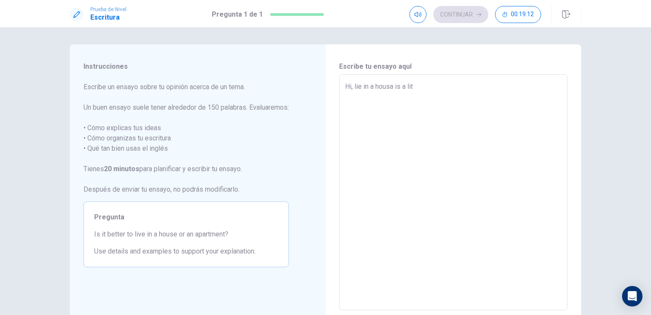
type textarea "x"
type textarea "Hi, lie in a housa is a litt"
type textarea "x"
type textarea "Hi, lie in a housa is a littl"
type textarea "x"
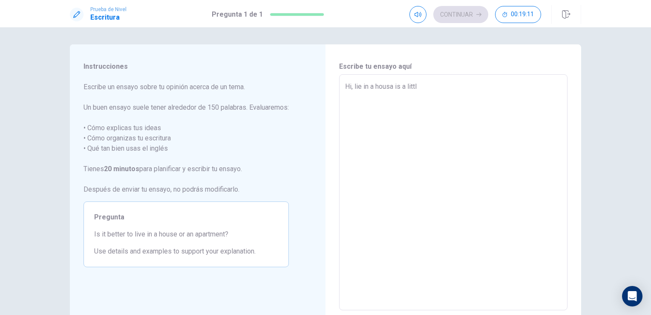
type textarea "Hi, lie in a housa is a little"
type textarea "x"
type textarea "Hi, lie in a housa is a little"
type textarea "x"
type textarea "Hi, lie in a housa is a little b"
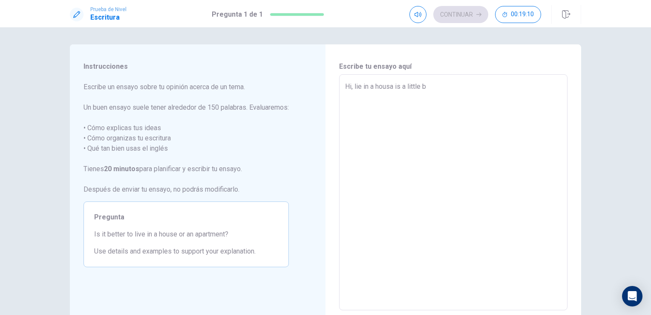
type textarea "x"
type textarea "Hi, lie in a housa is a little bi"
type textarea "x"
type textarea "Hi, lie in a housa is a little bit"
type textarea "x"
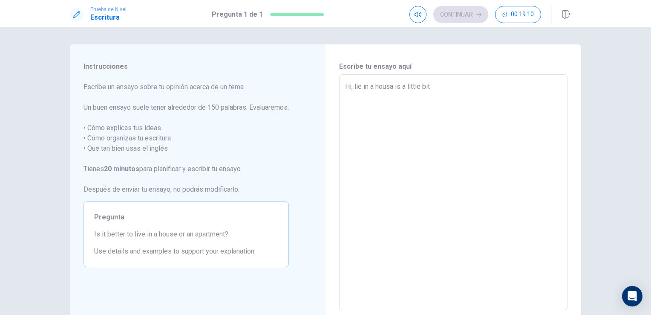
type textarea "Hi, lie in a housa is a little bit"
type textarea "x"
type textarea "Hi, lie in a housa is a little bit m"
type textarea "x"
type textarea "Hi, lie in a housa is a little bit mo"
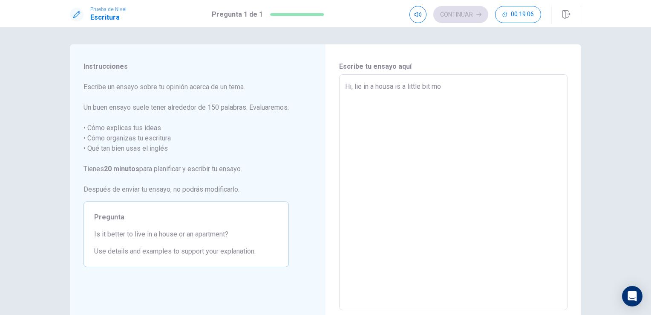
type textarea "x"
type textarea "Hi, lie in a housa is a little bit mor"
type textarea "x"
type textarea "Hi, lie in a housa is a little bit more"
type textarea "x"
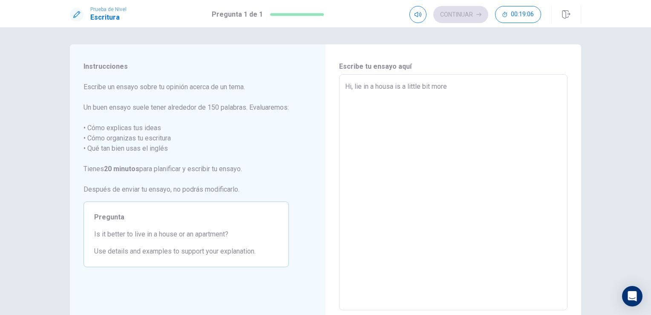
type textarea "Hi, lie in a housa is a little bit more"
type textarea "x"
type textarea "Hi, lie in a housa is a little bit more b"
type textarea "x"
type textarea "Hi, lie in a housa is a little bit more be"
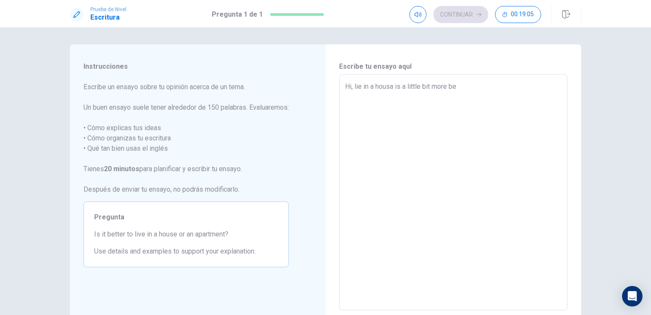
type textarea "x"
type textarea "Hi, lie in a housa is a little bit more bet"
type textarea "x"
type textarea "Hi, lie in a housa is a little bit more bett"
type textarea "x"
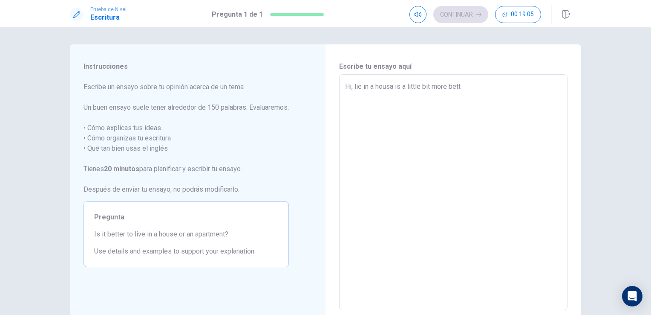
type textarea "Hi, lie in a housa is a little bit more [PERSON_NAME]"
type textarea "x"
type textarea "Hi, lie in a housa is a little bit more better"
type textarea "x"
type textarea "Hi, lie in a housa is a little bit more better"
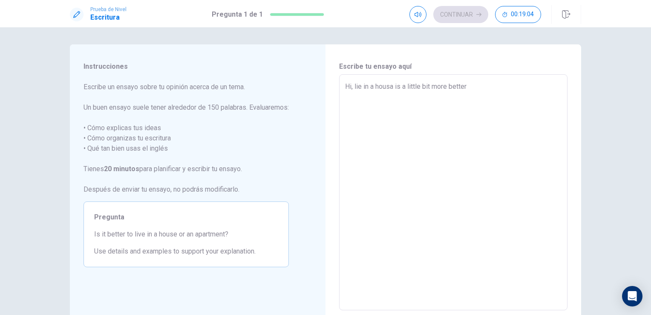
type textarea "x"
type textarea "Hi, lie in a housa is a little bit more better t"
type textarea "x"
type textarea "Hi, lie in a housa is a little bit more better th"
type textarea "x"
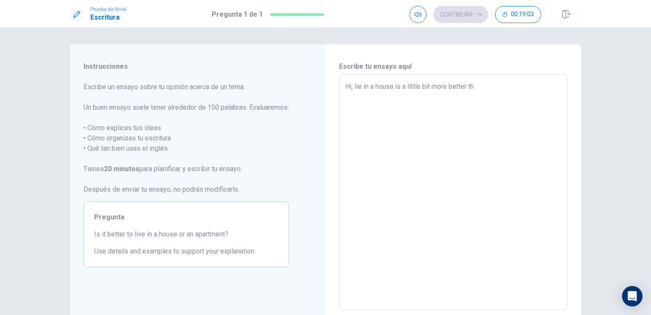
type textarea "Hi, lie in a housa is a little bit more better tha"
type textarea "x"
type textarea "Hi, lie in a housa is a little bit more better than"
type textarea "x"
type textarea "Hi, lie in a housa is a little bit more better than"
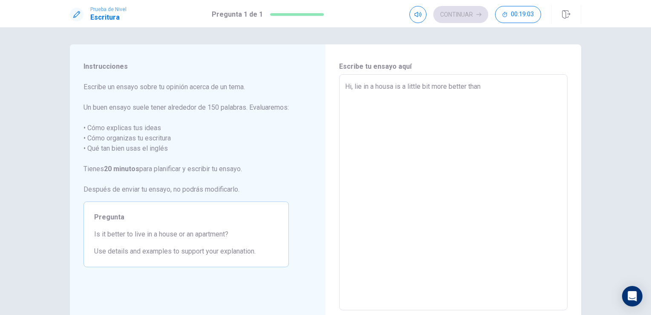
type textarea "x"
type textarea "Hi, lie in a housa is a little bit more better than l"
type textarea "x"
type textarea "Hi, lie in a housa is a little bit more better than li"
type textarea "x"
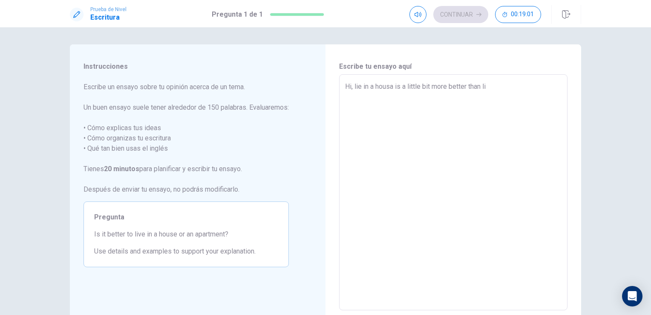
type textarea "Hi, lie in a housa is a little bit more better than liv"
type textarea "x"
type textarea "Hi, lie in a housa is a little bit more better than live"
type textarea "x"
type textarea "Hi, lie in a housa is a little bit more better than live"
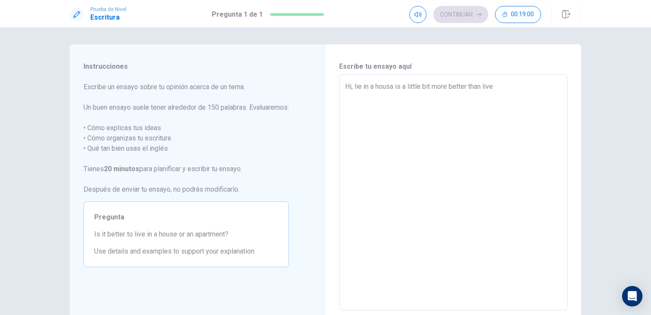
type textarea "x"
type textarea "Hi, lie in a housa is a little bit more better than live i"
type textarea "x"
type textarea "Hi, lie in a housa is a little bit more better than live in"
type textarea "x"
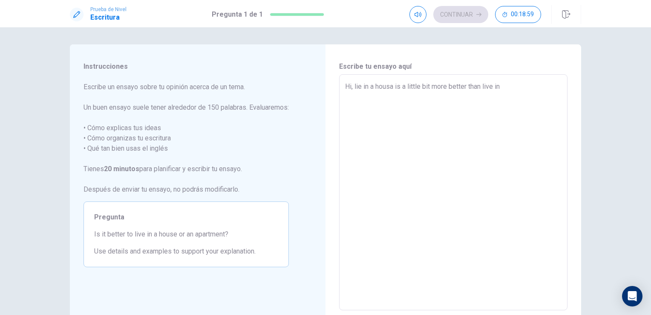
type textarea "Hi, lie in a housa is a little bit more better than live in"
type textarea "x"
type textarea "Hi, lie in a housa is a little bit more better than live in a"
type textarea "x"
type textarea "Hi, lie in a housa is a little bit more better than live in a"
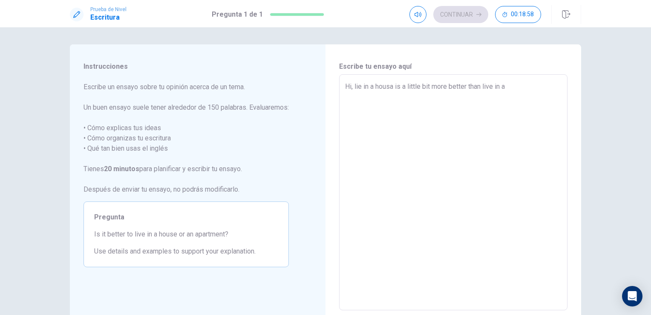
type textarea "x"
type textarea "Hi, lie in a housa is a little bit more better than live in a"
type textarea "x"
type textarea "Hi, lie in a housa is a little bit more better than live in an"
type textarea "x"
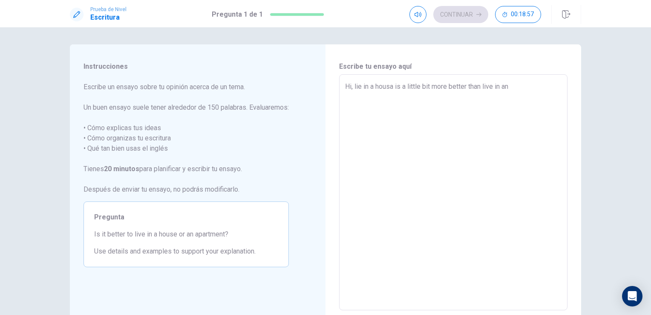
type textarea "Hi, lie in a housa is a little bit more better than live in an"
type textarea "x"
type textarea "Hi, lie in a housa is a little bit more better than live in an a"
type textarea "x"
type textarea "Hi, lie in a housa is a little bit more better than live in an ap"
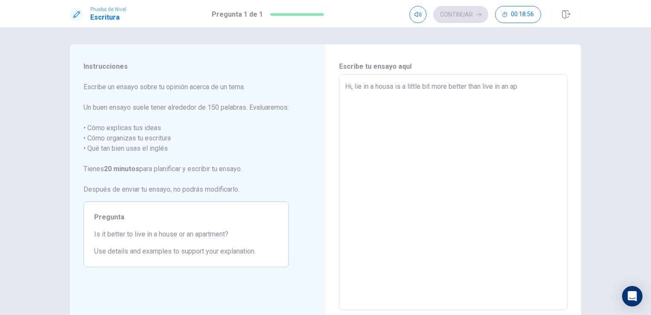
type textarea "x"
type textarea "Hi, lie in a housa is a little bit more better than live in an app"
type textarea "x"
type textarea "Hi, lie in a housa is a little bit more better than live in an ap"
type textarea "x"
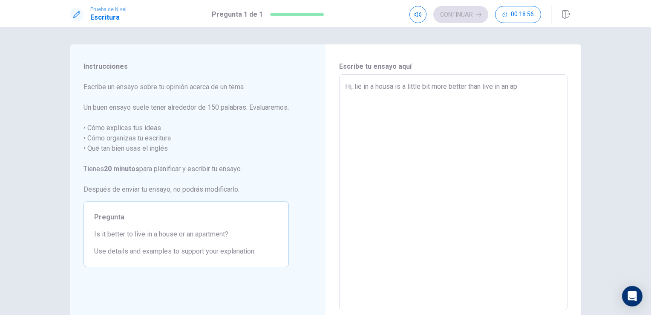
type textarea "Hi, lie in a housa is a little bit more better than live in an apa"
type textarea "x"
type textarea "Hi, lie in a housa is a little bit more better than live in an apar"
type textarea "x"
type textarea "Hi, lie in a housa is a little bit more better than live in an apart"
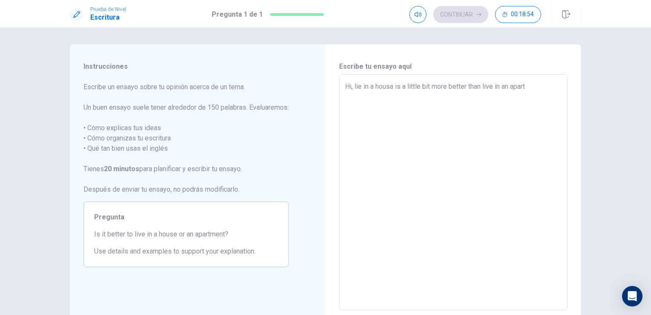
type textarea "x"
type textarea "Hi, lie in a housa is a little bit more better than live in an apartm"
type textarea "x"
type textarea "Hi, lie in a housa is a little bit more better than live in an apartme"
type textarea "x"
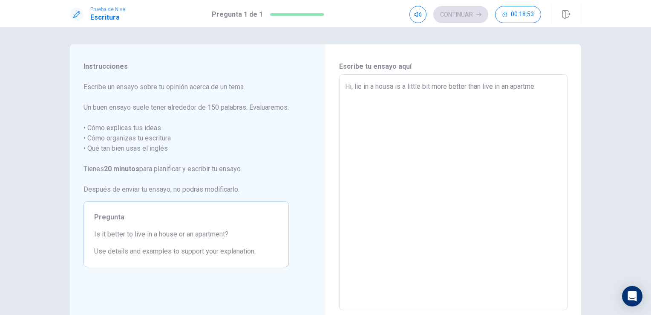
type textarea "Hi, lie in a housa is a little bit more better than live in an apartmen"
type textarea "x"
type textarea "Hi, lie in a housa is a little bit more better than live in an apartment"
type textarea "x"
type textarea "Hi, lie in a housa is a little bit more better than live in an apartment"
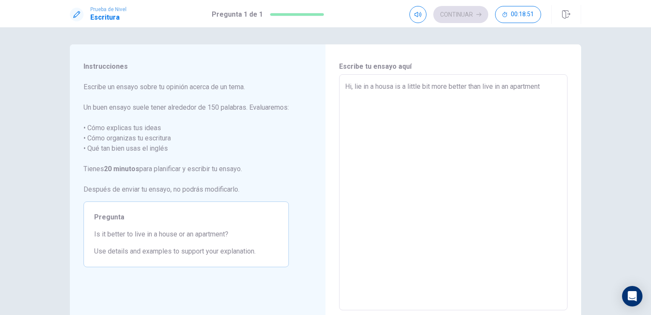
type textarea "x"
type textarea "Hi, lie in a housa is a little bit more better than live in an apartment b"
type textarea "x"
type textarea "Hi, lie in a housa is a little bit more better than live in an apartment be"
type textarea "x"
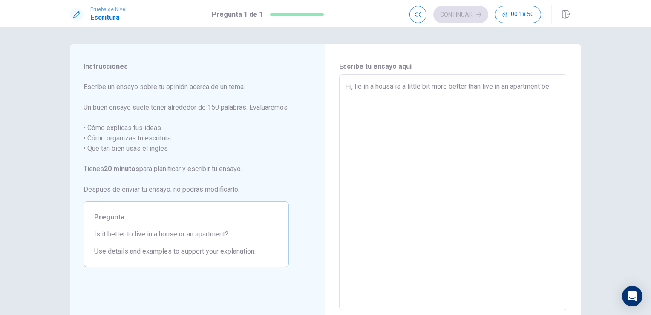
type textarea "Hi, lie in a housa is a little bit more better than live in an apartment bec"
type textarea "x"
type textarea "Hi, lie in a housa is a little bit more better than live in an apartment beca"
type textarea "x"
type textarea "Hi, lie in a housa is a little bit more better than live in an apartment becau"
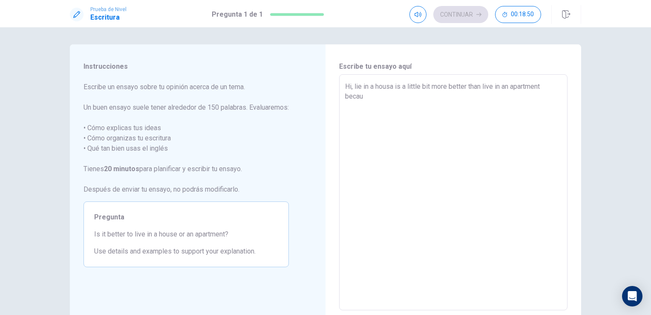
type textarea "x"
type textarea "Hi, lie in a housa is a little bit more better than live in an apartment becaus"
type textarea "x"
type textarea "Hi, lie in a housa is a little bit more better than live in an apartment because"
type textarea "x"
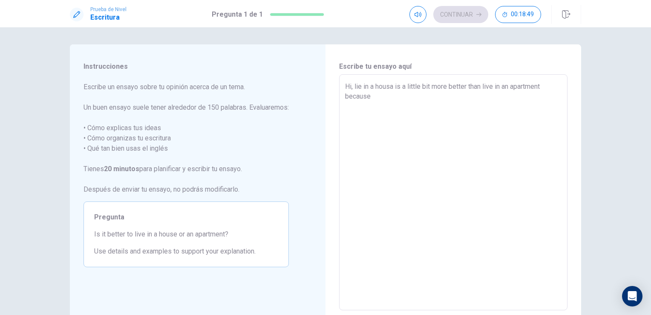
type textarea "Hi, lie in a housa is a little bit more better than live in an apartment because"
type textarea "x"
type textarea "Hi, lie in a housa is a little bit more better than live in an apartment becaus…"
type textarea "x"
type textarea "Hi, lie in a housa is a little bit more better than live in an apartment becaus…"
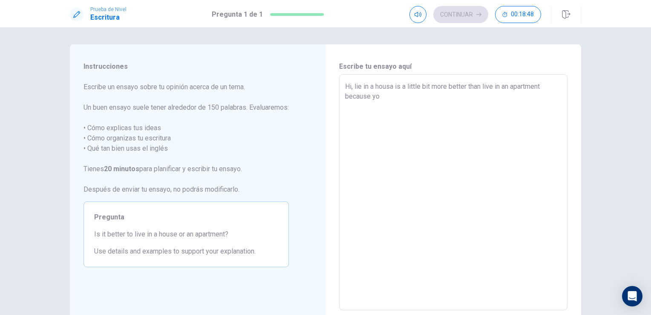
type textarea "x"
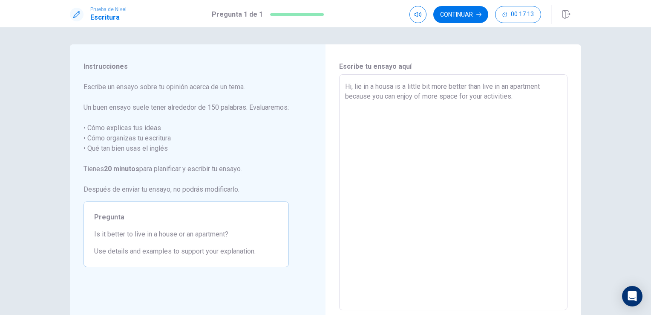
click at [355, 89] on textarea "Hi, lie in a housa is a little bit more better than live in an apartment becaus…" at bounding box center [453, 192] width 217 height 222
click at [355, 86] on textarea "Hi, lie in a housa is a little bit more better than live in an apartment becaus…" at bounding box center [453, 192] width 217 height 222
click at [356, 86] on textarea "Hi, lie in a housa is a little bit more better than live in an apartment becaus…" at bounding box center [453, 192] width 217 height 222
click at [356, 88] on textarea "Hi, lie in a housa is a little bit more better than live in an apartment becaus…" at bounding box center [453, 192] width 217 height 222
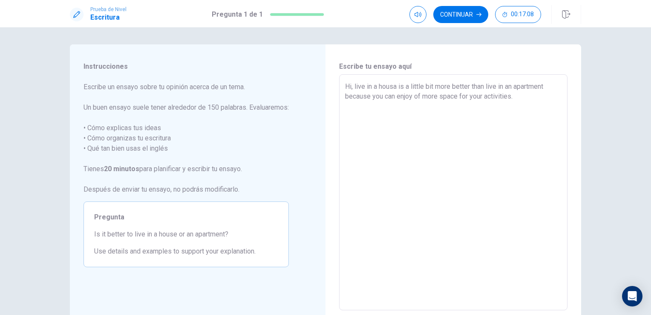
click at [395, 86] on textarea "Hi, live in a housa is a little bit more better than live in an apartment becau…" at bounding box center [453, 192] width 217 height 222
click at [517, 98] on textarea "Hi, live in a house is a little bit more better than live in an apartment becau…" at bounding box center [453, 192] width 217 height 222
click at [439, 120] on textarea "Hi, live in a house is a little bit more better than live in an apartment becau…" at bounding box center [453, 192] width 217 height 222
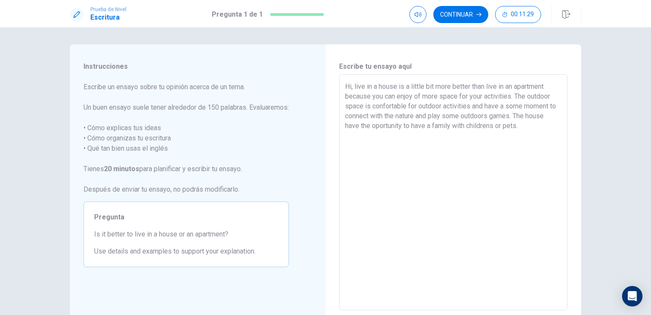
drag, startPoint x: 534, startPoint y: 115, endPoint x: 525, endPoint y: 115, distance: 9.0
click at [525, 115] on textarea "Hi, live in a house is a little bit more better than live in an apartment becau…" at bounding box center [453, 192] width 217 height 222
click at [345, 124] on textarea "Hi, live in a house is a little bit more better than live in an apartment becau…" at bounding box center [453, 192] width 217 height 222
click at [404, 126] on textarea "Hi, live in a house is a little bit more better than live in an apartment becau…" at bounding box center [453, 192] width 217 height 222
click at [550, 127] on textarea "Hi, live in a house is a little bit more better than live in an apartment becau…" at bounding box center [453, 192] width 217 height 222
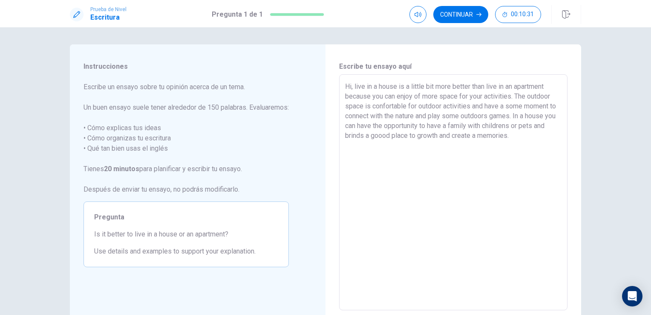
click at [390, 136] on textarea "Hi, live in a house is a little bit more better than live in an apartment becau…" at bounding box center [453, 192] width 217 height 222
click at [375, 136] on textarea "Hi, live in a house is a little bit more better than live in an apartment becau…" at bounding box center [453, 192] width 217 height 222
click at [526, 136] on textarea "Hi, live in a house is a little bit more better than live in an apartment becau…" at bounding box center [453, 192] width 217 height 222
click at [489, 136] on textarea "Hi, live in a house is a little bit more better than live in an apartment becau…" at bounding box center [453, 192] width 217 height 222
click at [517, 134] on textarea "Hi, live in a house is a little bit more better than live in an apartment becau…" at bounding box center [453, 192] width 217 height 222
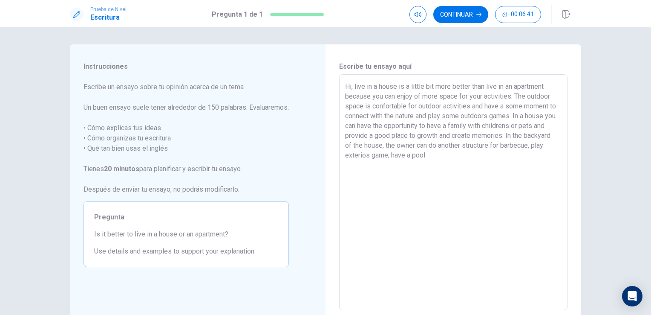
click at [465, 144] on textarea "Hi, live in a house is a little bit more better than live in an apartment becau…" at bounding box center [453, 192] width 217 height 222
click at [409, 155] on textarea "Hi, live in a house is a little bit more better than live in an apartment becau…" at bounding box center [453, 192] width 217 height 222
click at [472, 155] on textarea "Hi, live in a house is a little bit more better than live in an apartment becau…" at bounding box center [453, 192] width 217 height 222
click at [552, 157] on textarea "Hi, live in a house is a little bit more better than live in an apartment becau…" at bounding box center [453, 192] width 217 height 222
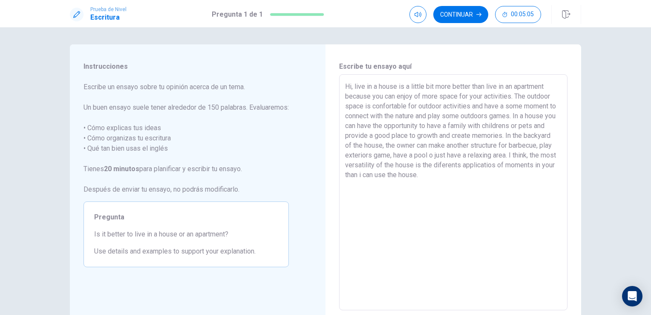
click at [490, 165] on textarea "Hi, live in a house is a little bit more better than live in an apartment becau…" at bounding box center [453, 192] width 217 height 222
click at [489, 180] on textarea "Hi, live in a house is a little bit more better than live in an apartment becau…" at bounding box center [453, 192] width 217 height 222
click at [394, 174] on textarea "Hi, live in a house is a little bit more better than live in an apartment becau…" at bounding box center [453, 192] width 217 height 222
click at [486, 175] on textarea "Hi, live in a house is a little bit more better than live in an apartment becau…" at bounding box center [453, 192] width 217 height 222
click at [457, 14] on button "Continuar" at bounding box center [461, 14] width 55 height 17
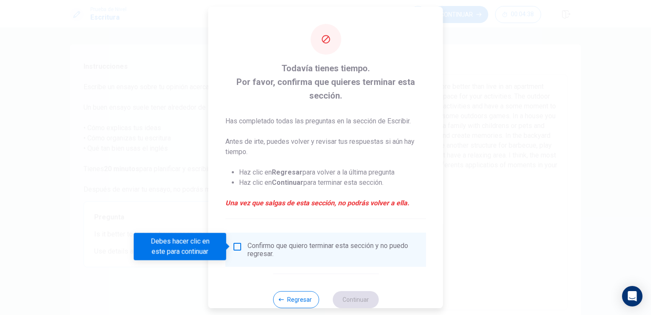
click at [238, 245] on input "Debes hacer clic en este para continuar" at bounding box center [237, 246] width 10 height 10
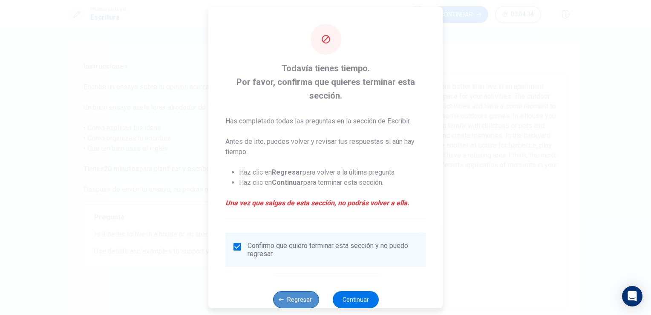
click at [285, 297] on button "Regresar" at bounding box center [296, 299] width 46 height 17
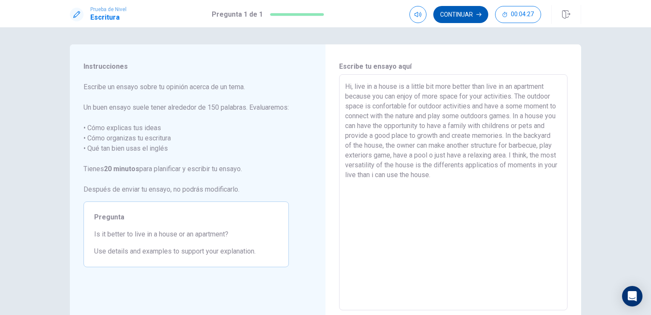
click at [455, 11] on button "Continuar" at bounding box center [461, 14] width 55 height 17
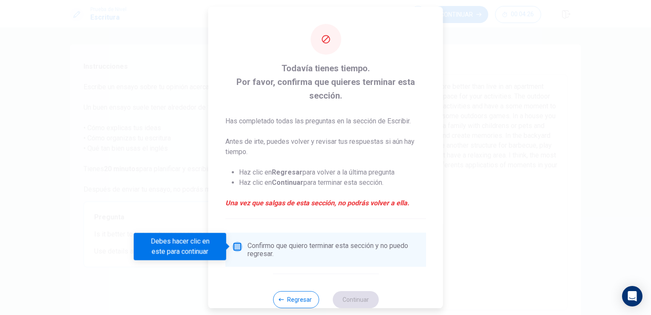
click at [235, 249] on input "Debes hacer clic en este para continuar" at bounding box center [237, 246] width 10 height 10
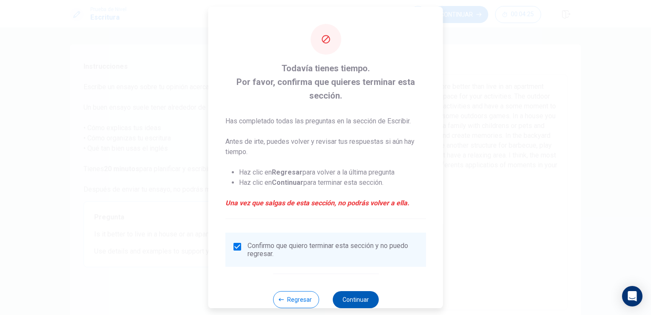
click at [353, 300] on button "Continuar" at bounding box center [355, 299] width 46 height 17
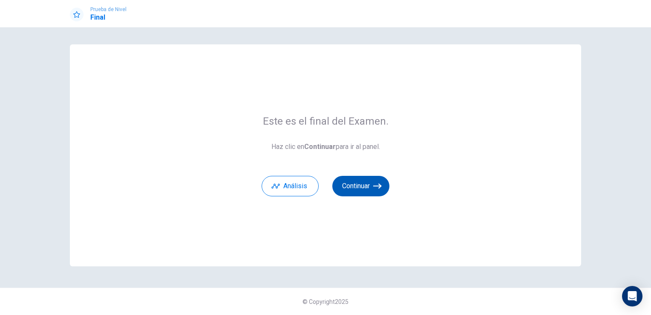
click at [365, 187] on button "Continuar" at bounding box center [360, 186] width 57 height 20
